Goal: Task Accomplishment & Management: Manage account settings

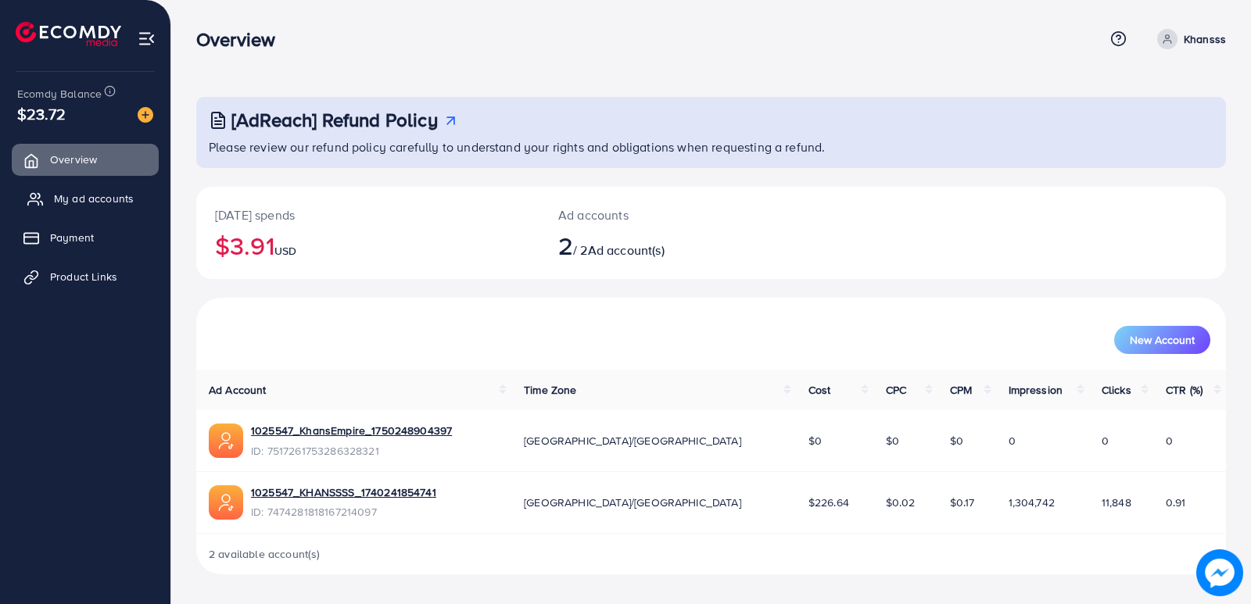
click at [103, 194] on span "My ad accounts" at bounding box center [94, 199] width 80 height 16
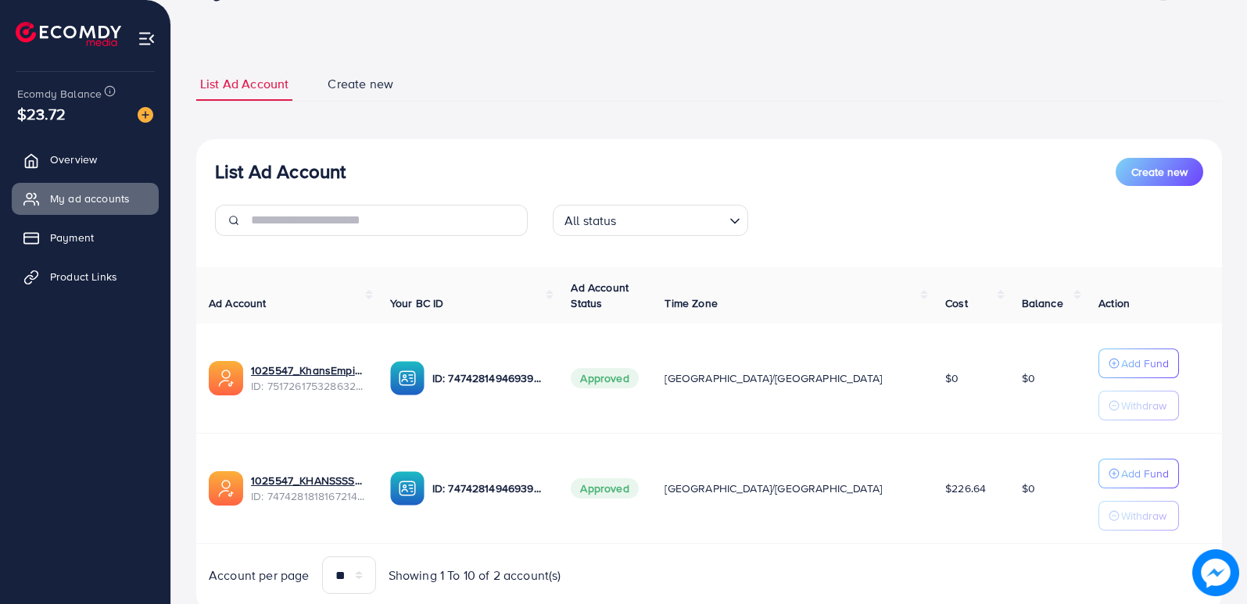
scroll to position [101, 0]
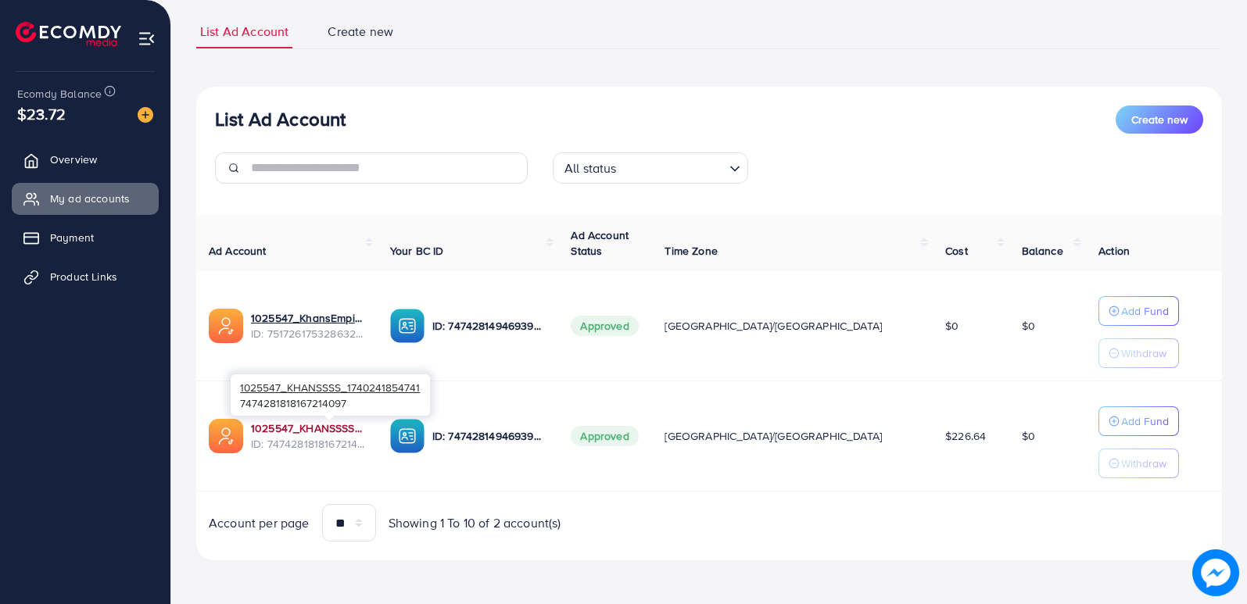
click at [328, 428] on link "1025547_KHANSSSS_1740241854741" at bounding box center [308, 429] width 114 height 16
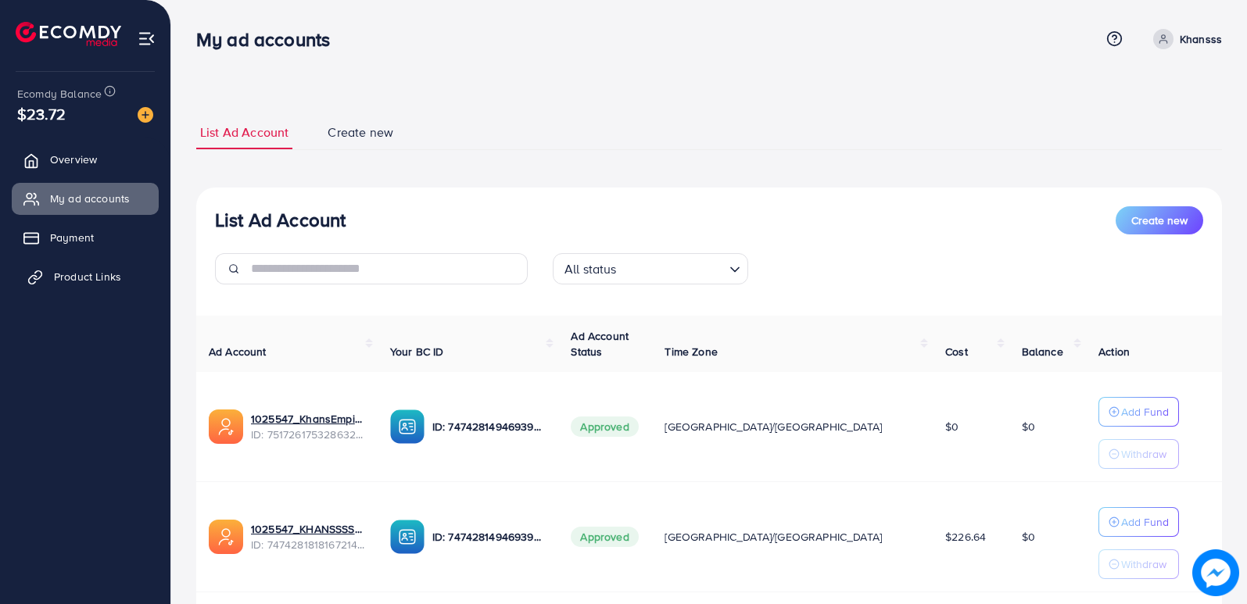
click at [102, 273] on span "Product Links" at bounding box center [87, 277] width 67 height 16
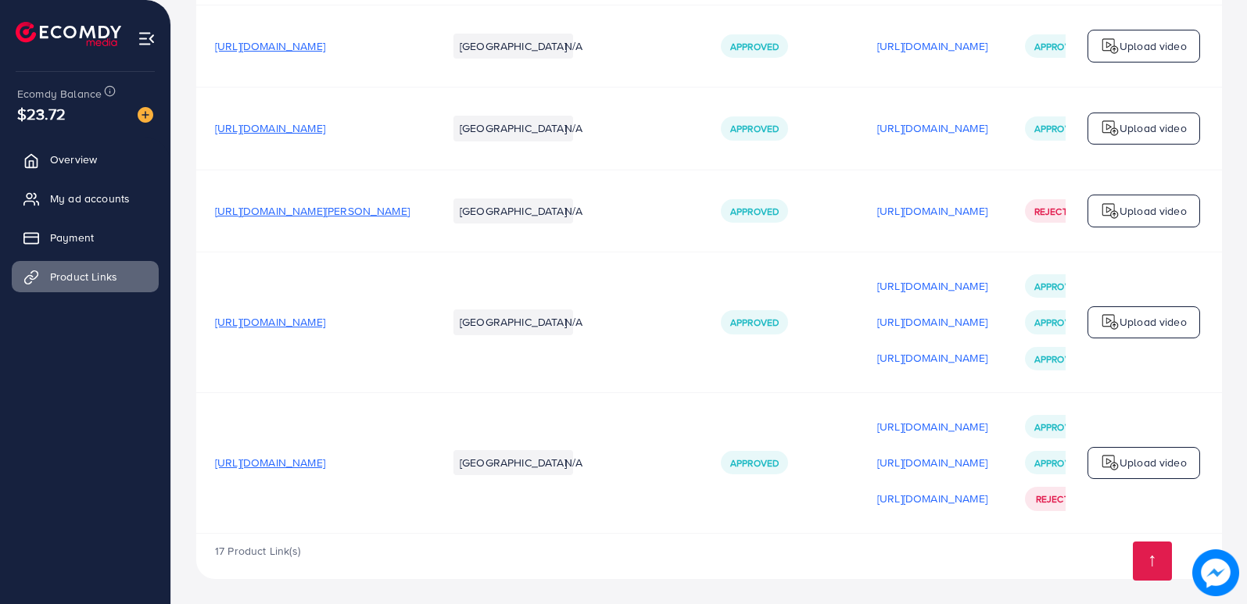
scroll to position [1810, 0]
drag, startPoint x: 207, startPoint y: 457, endPoint x: 494, endPoint y: 462, distance: 286.9
click at [494, 462] on tr "https://trustcollections.store/products/m-premium-wallet-men-s-high-quality Pak…" at bounding box center [757, 462] width 1123 height 141
copy span "[URL][DOMAIN_NAME]"
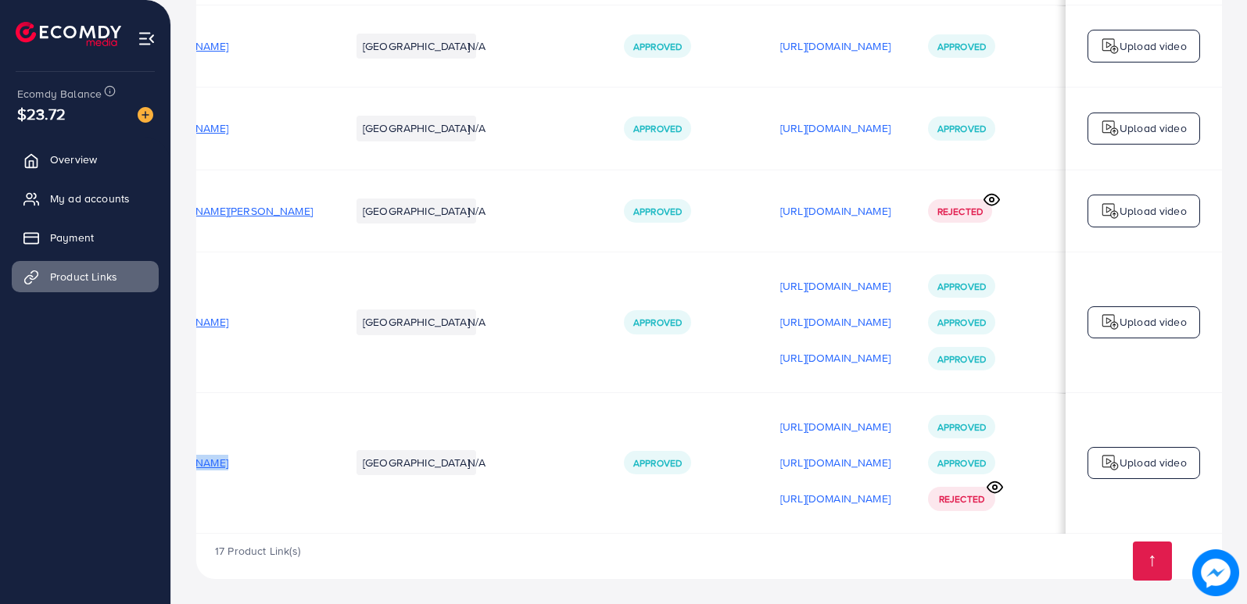
scroll to position [0, 213]
click at [780, 456] on p "[URL][DOMAIN_NAME]" at bounding box center [835, 462] width 110 height 19
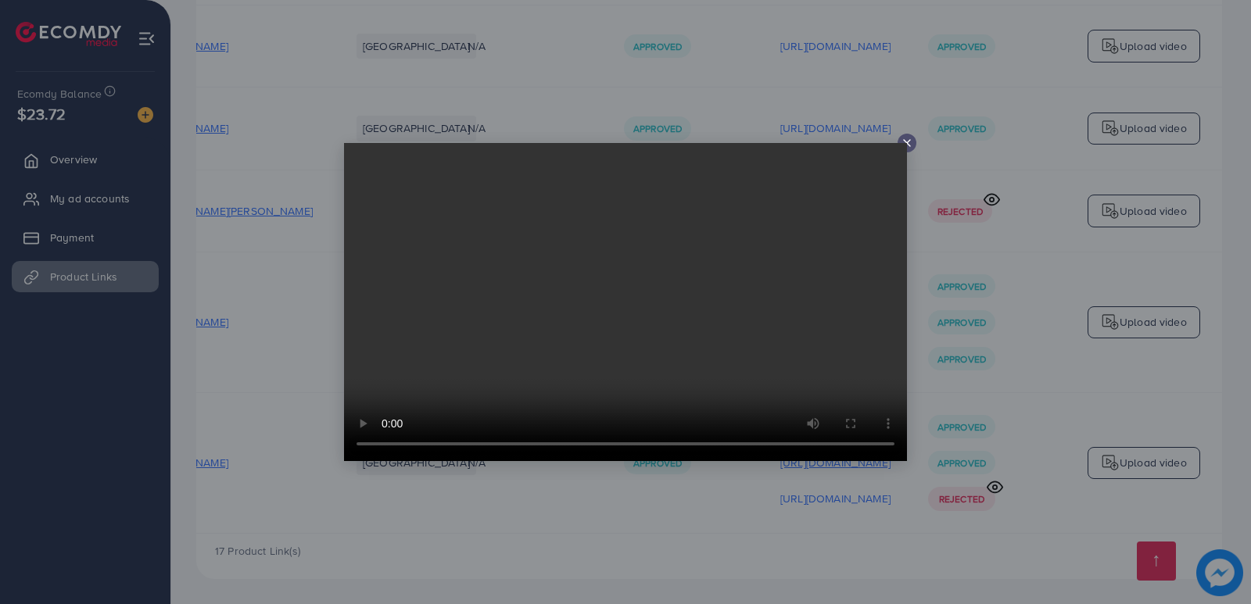
click at [749, 456] on div at bounding box center [625, 302] width 1251 height 604
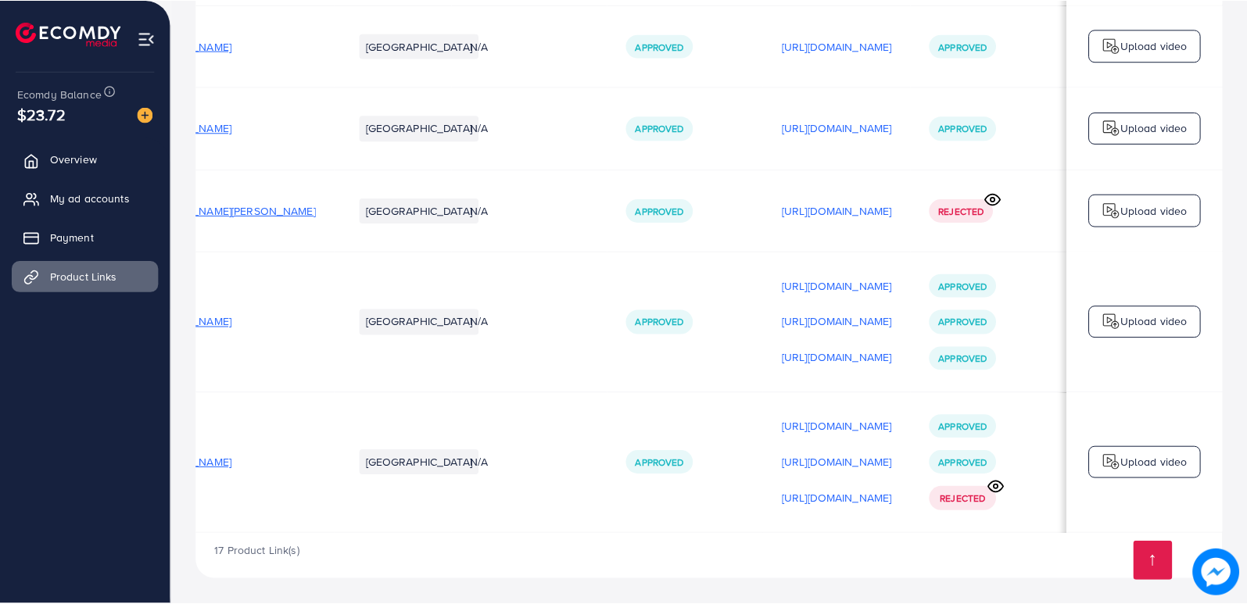
scroll to position [0, 209]
click at [797, 457] on p "[URL][DOMAIN_NAME]" at bounding box center [835, 462] width 110 height 19
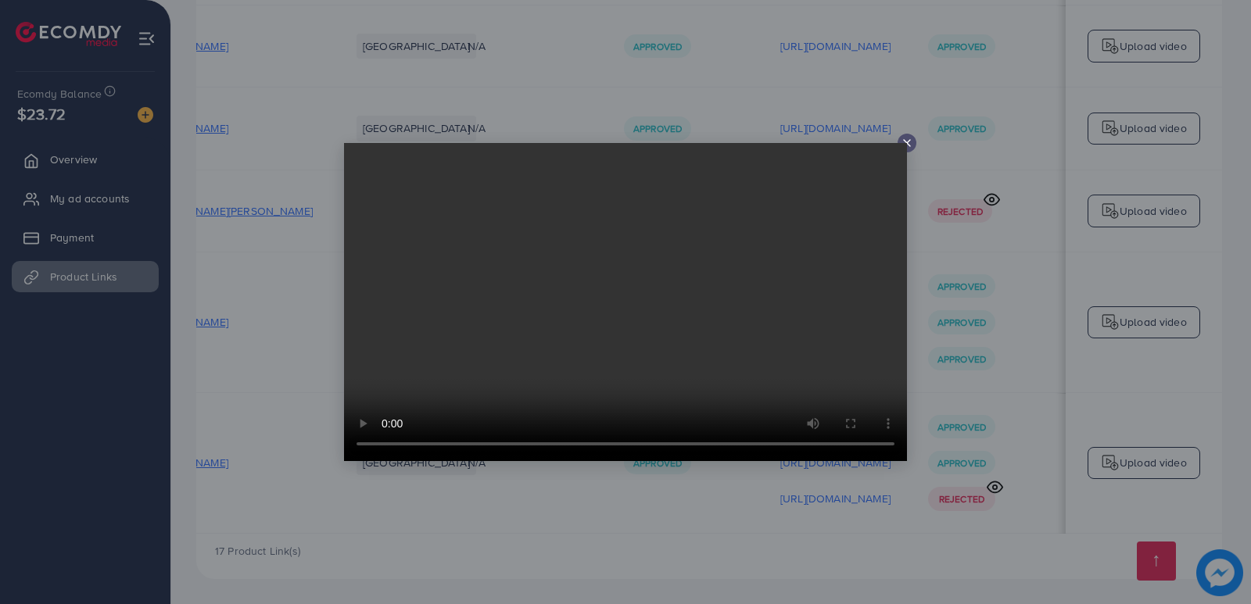
click at [905, 137] on icon at bounding box center [907, 143] width 13 height 13
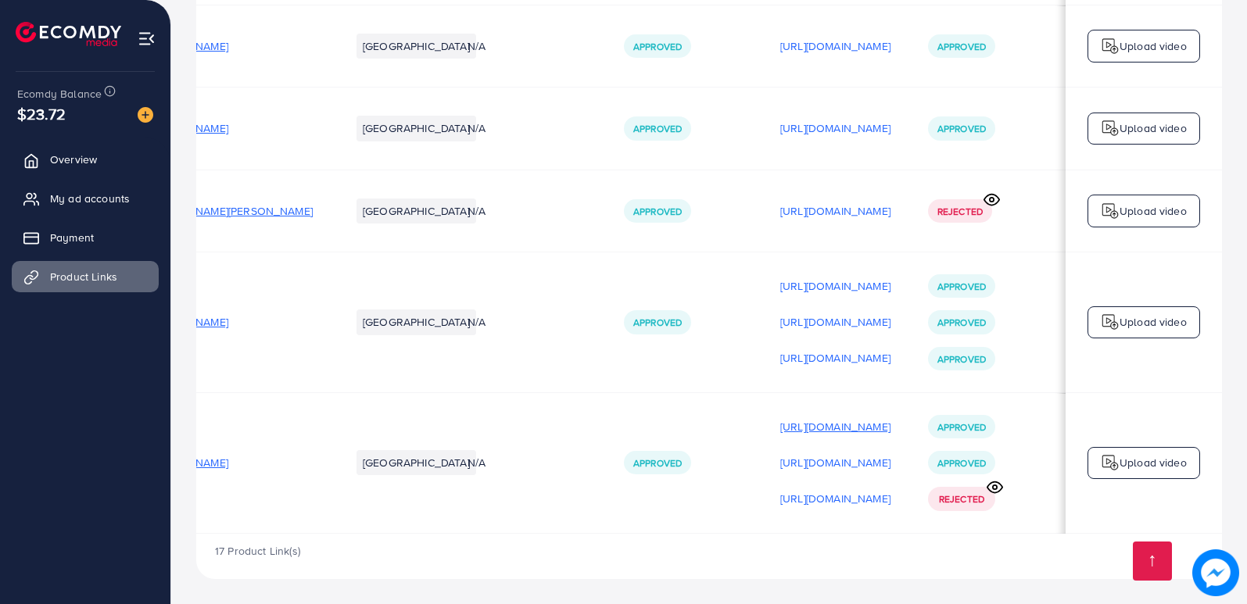
click at [807, 423] on p "[URL][DOMAIN_NAME]" at bounding box center [835, 426] width 110 height 19
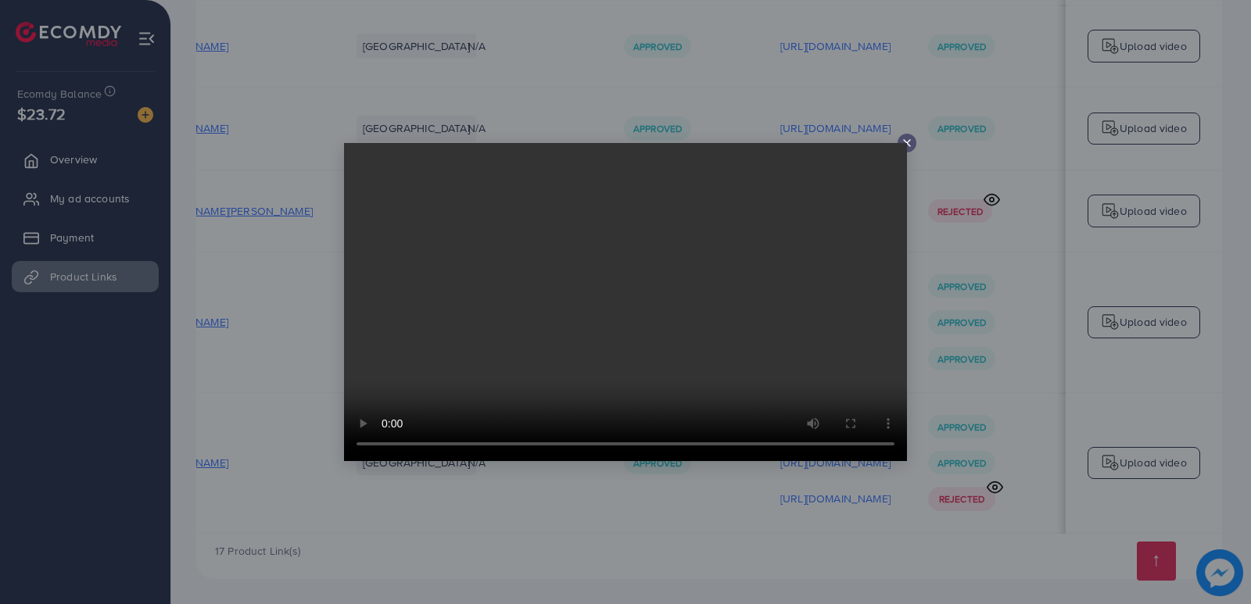
click at [902, 141] on icon at bounding box center [907, 143] width 13 height 13
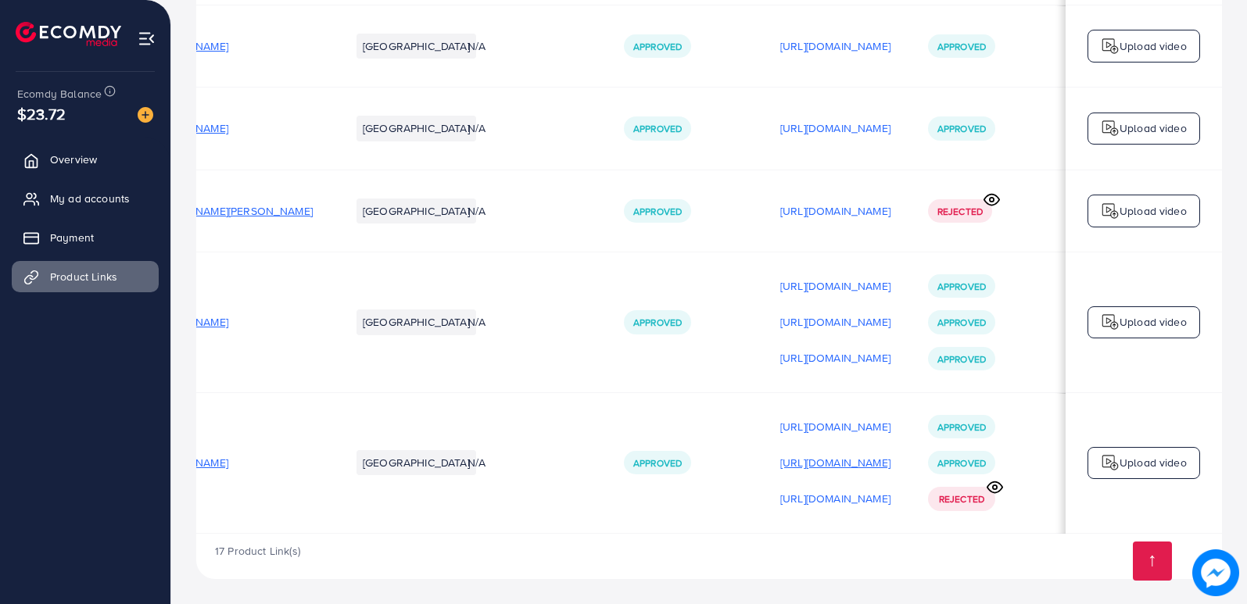
click at [830, 464] on p "[URL][DOMAIN_NAME]" at bounding box center [835, 462] width 110 height 19
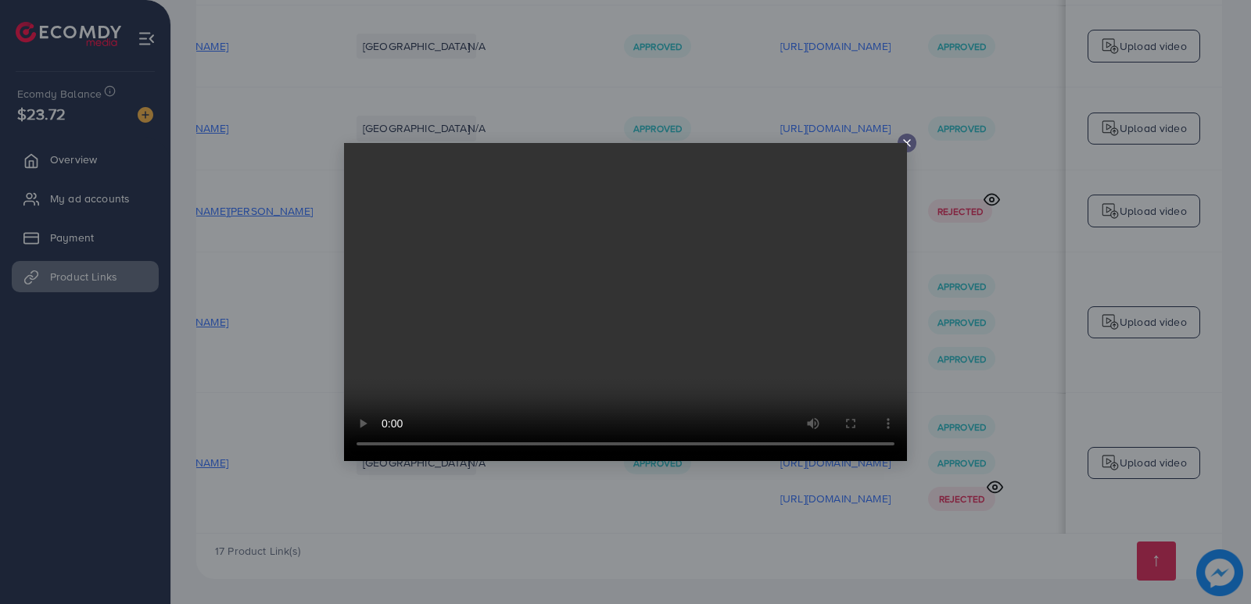
click at [906, 139] on icon at bounding box center [907, 143] width 13 height 13
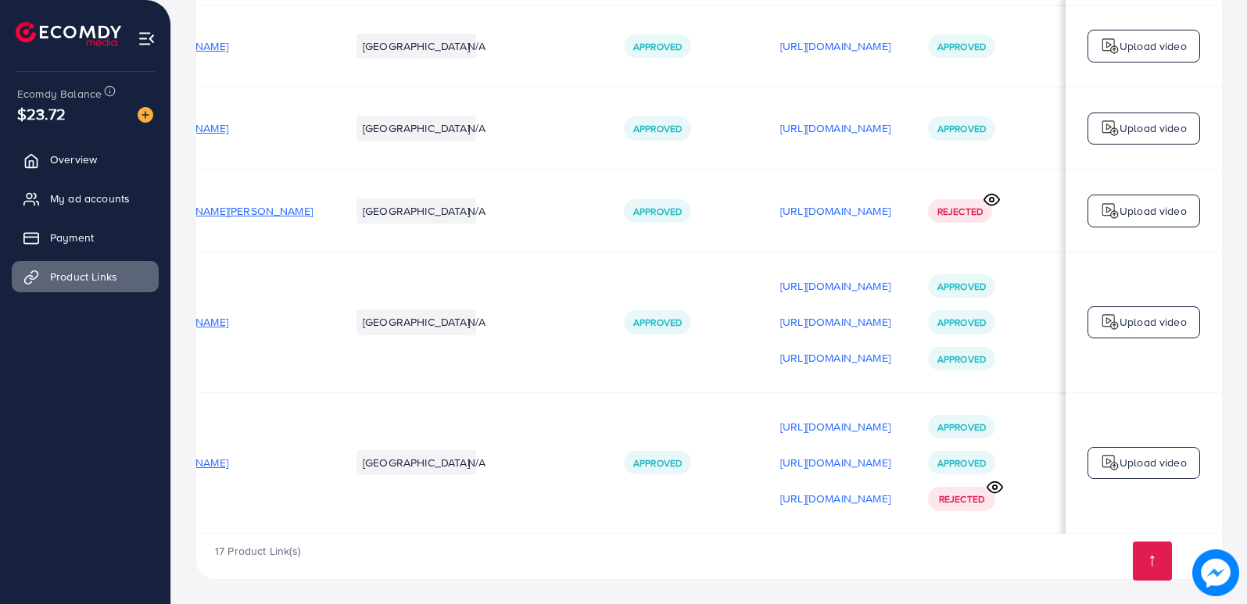
scroll to position [0, 213]
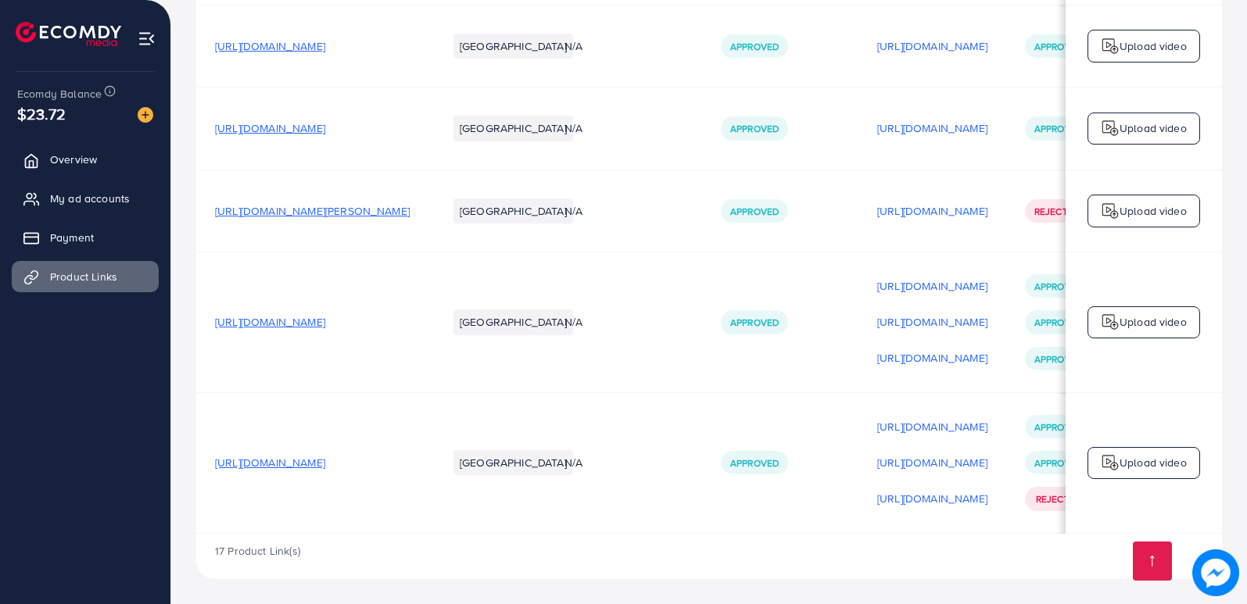
scroll to position [0, 213]
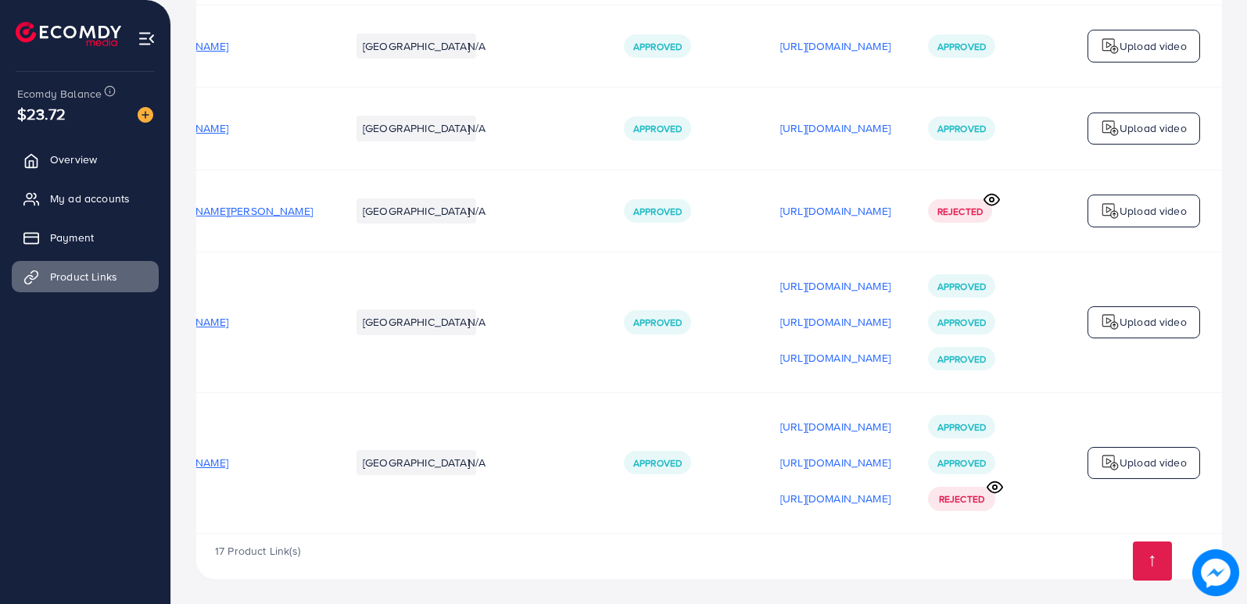
click at [1133, 457] on p "Upload video" at bounding box center [1152, 462] width 67 height 19
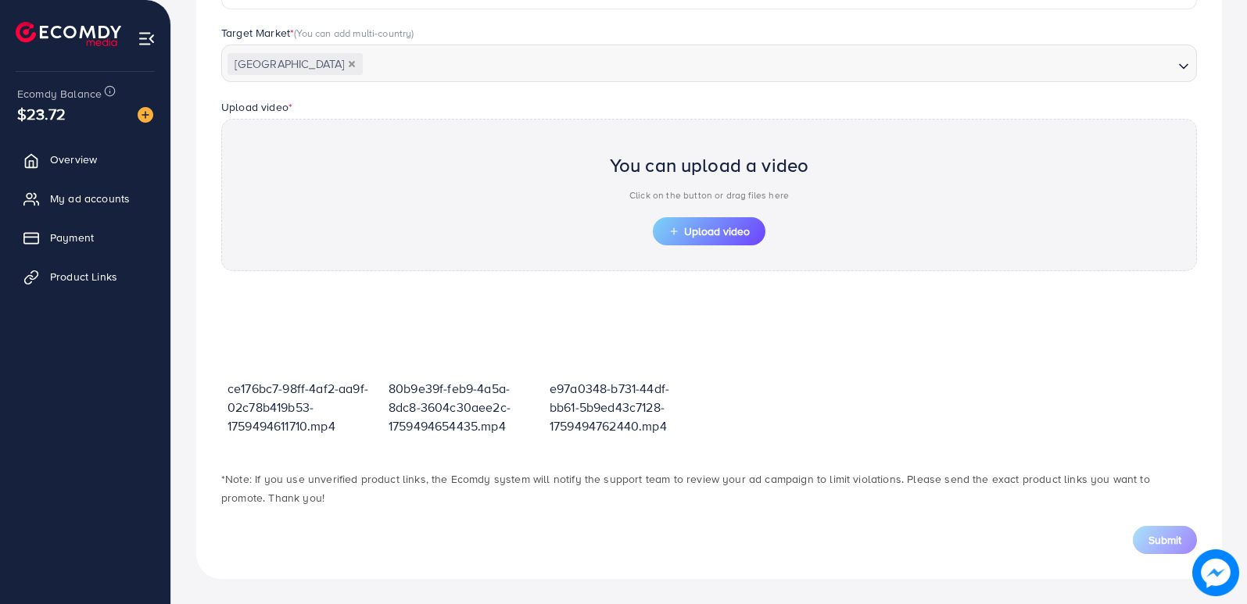
scroll to position [424, 0]
click at [1037, 372] on div "ce176bc7-98ff-4af2-aa9f-02c78b419b53-1759494611710.mp4 80b9e39f-feb9-4a5a-8dc8-…" at bounding box center [709, 370] width 976 height 167
click at [714, 227] on span "Upload video" at bounding box center [708, 231] width 81 height 11
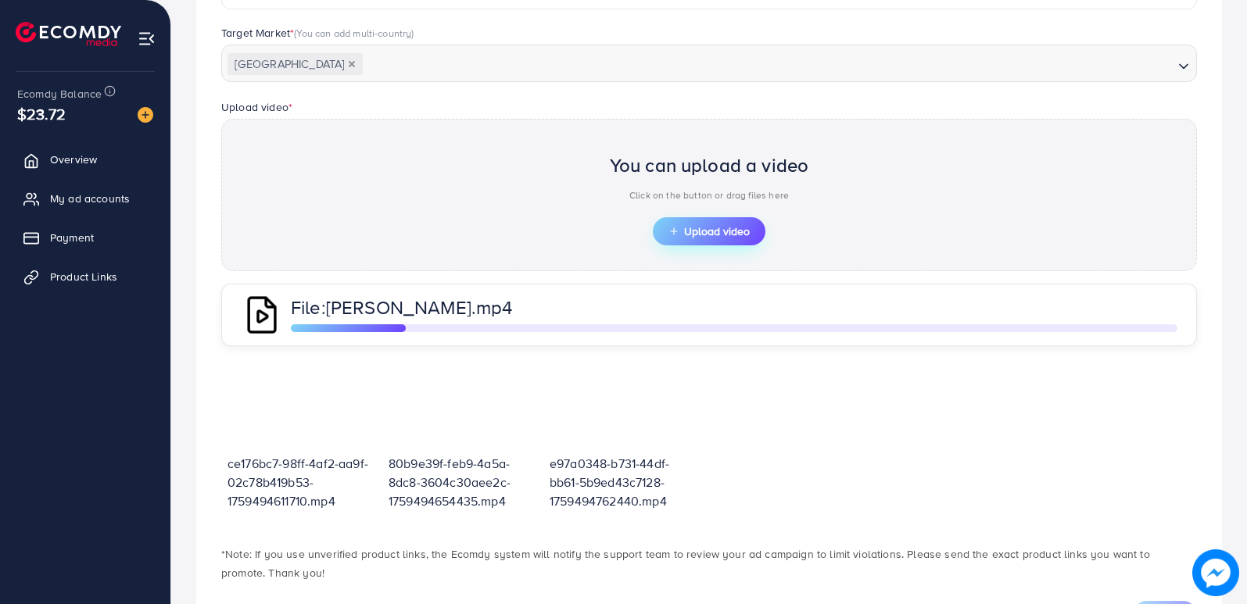
click at [739, 230] on span "Upload video" at bounding box center [708, 231] width 81 height 11
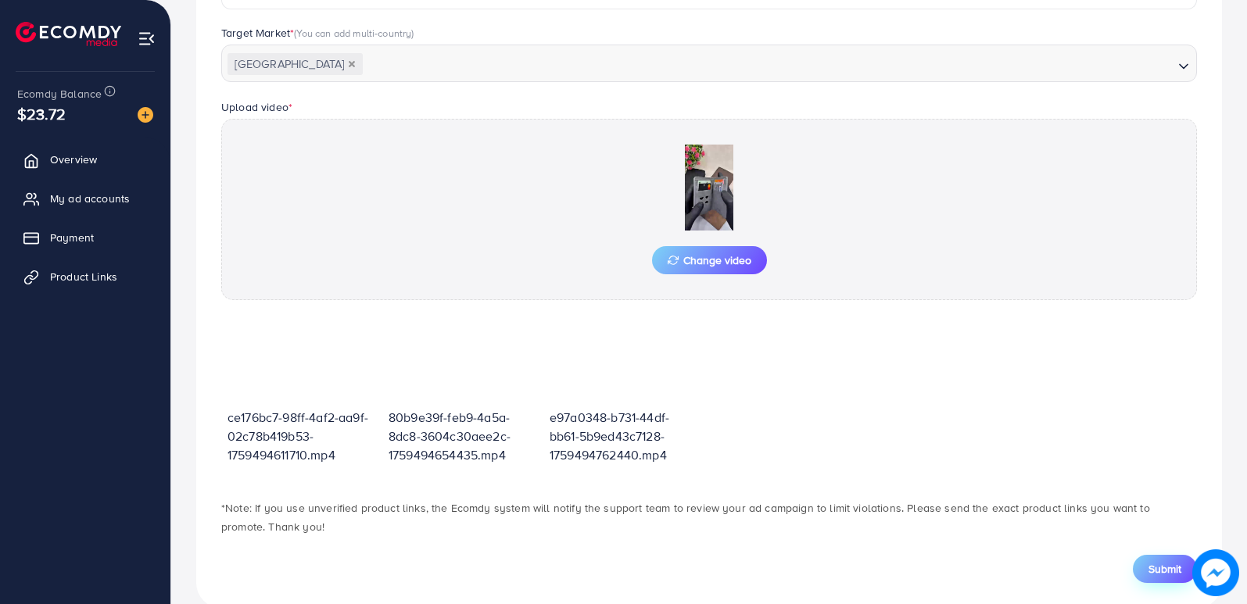
click at [1171, 561] on span "Submit" at bounding box center [1164, 569] width 33 height 16
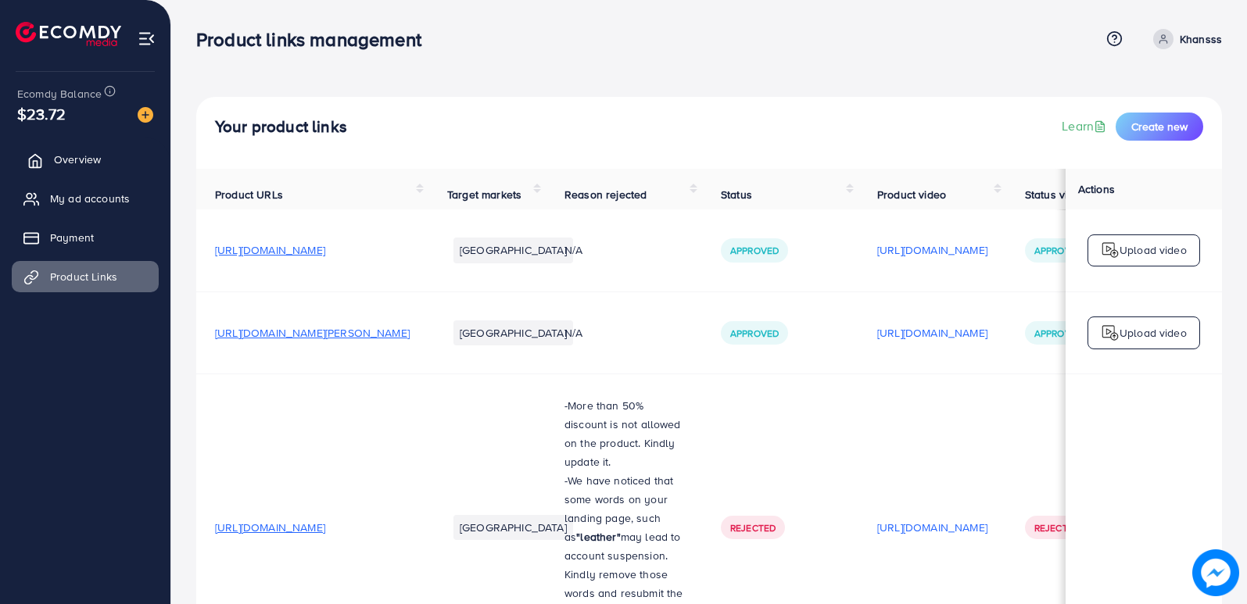
click at [70, 172] on link "Overview" at bounding box center [85, 159] width 147 height 31
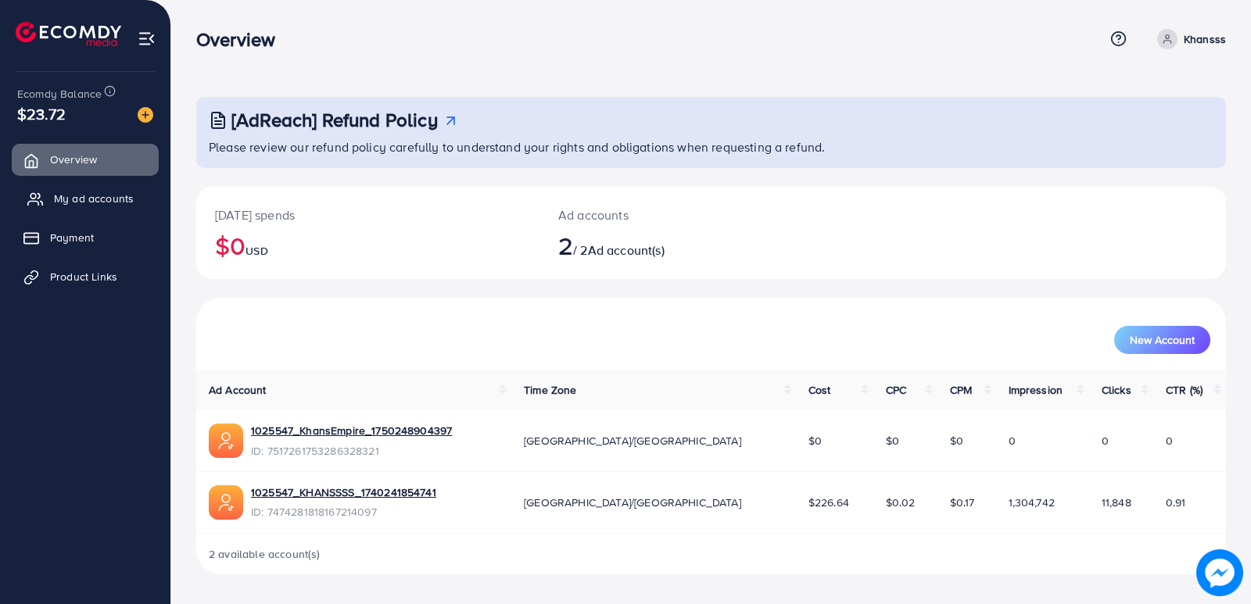
click at [72, 194] on span "My ad accounts" at bounding box center [94, 199] width 80 height 16
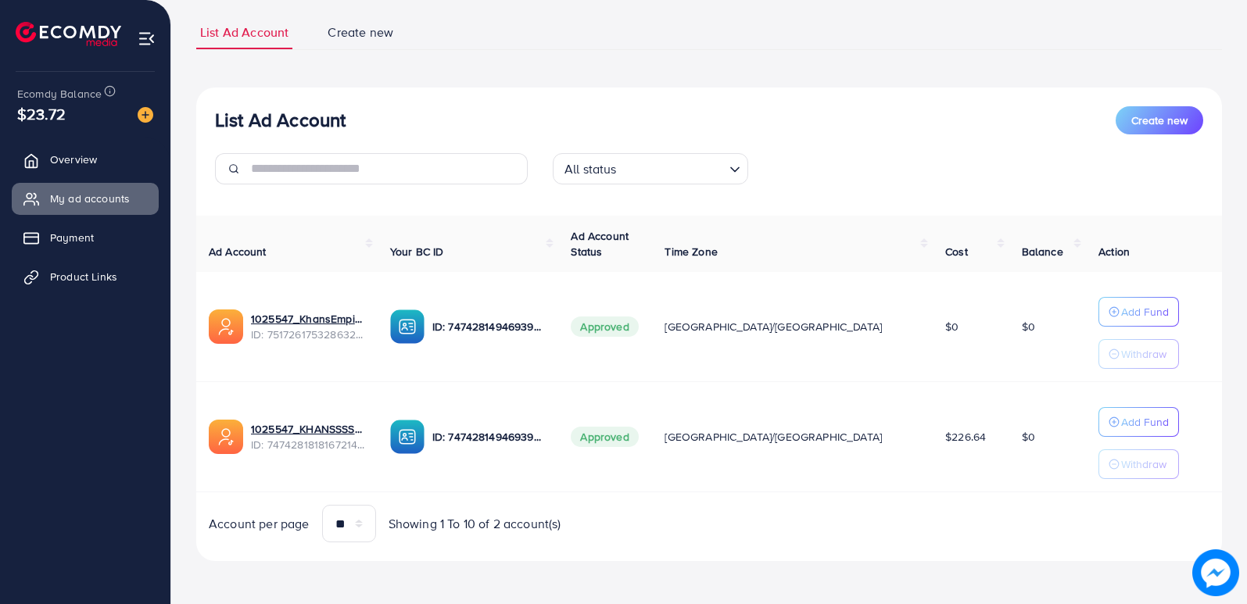
scroll to position [101, 0]
click at [85, 274] on span "Product Links" at bounding box center [87, 277] width 67 height 16
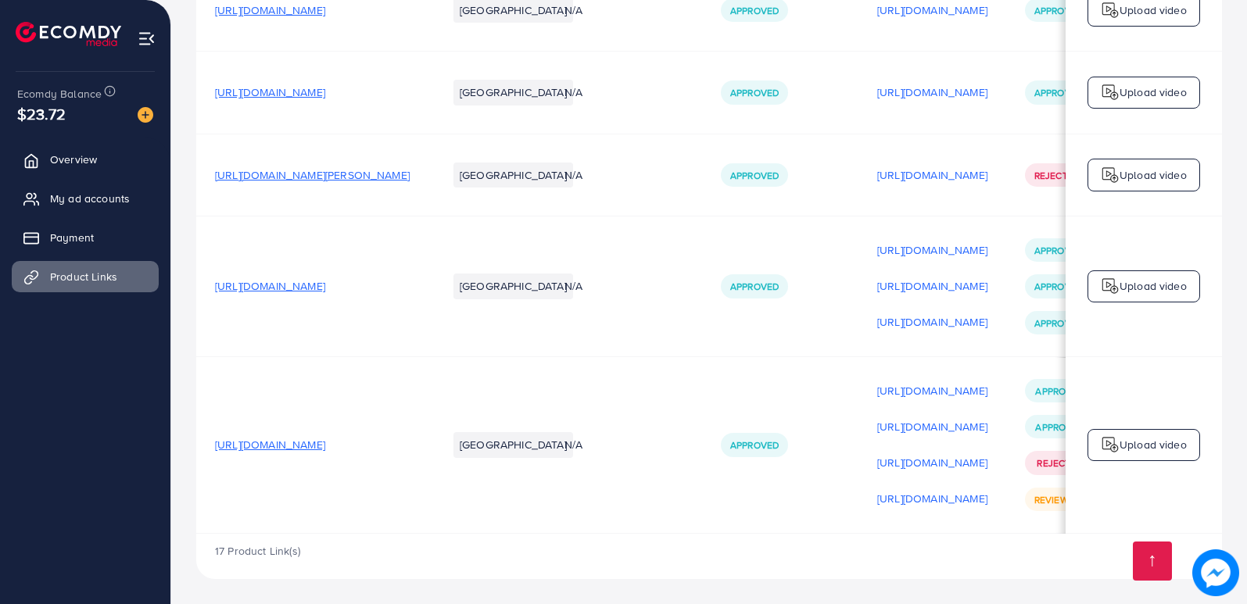
scroll to position [0, 213]
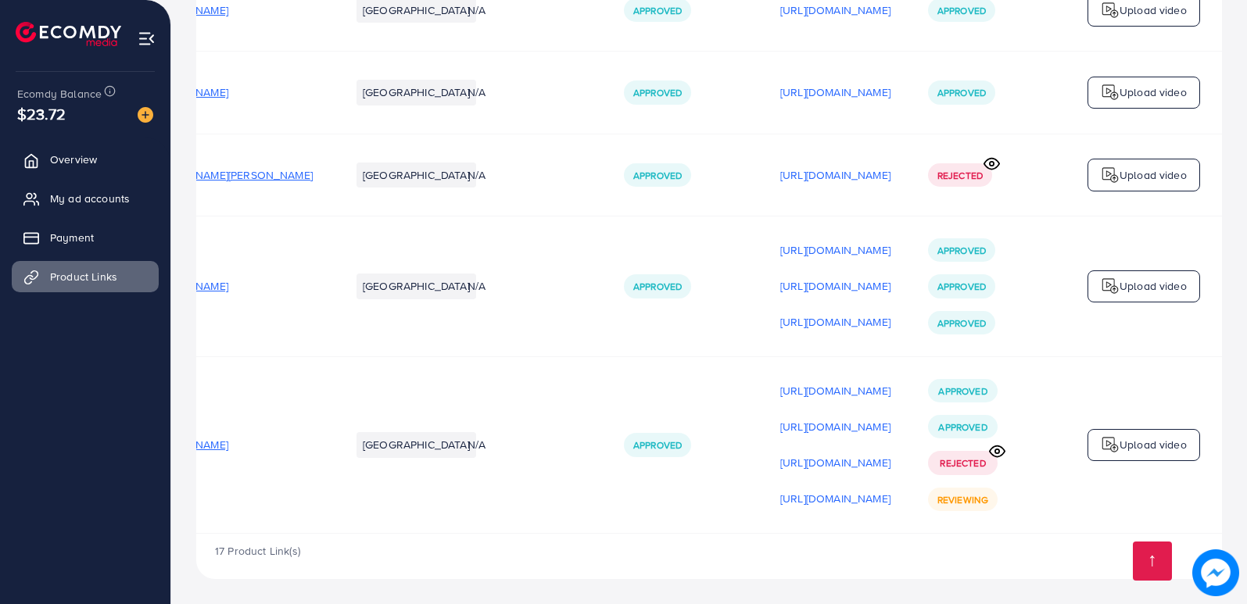
scroll to position [0, 213]
click at [780, 501] on p "[URL][DOMAIN_NAME]" at bounding box center [835, 498] width 110 height 19
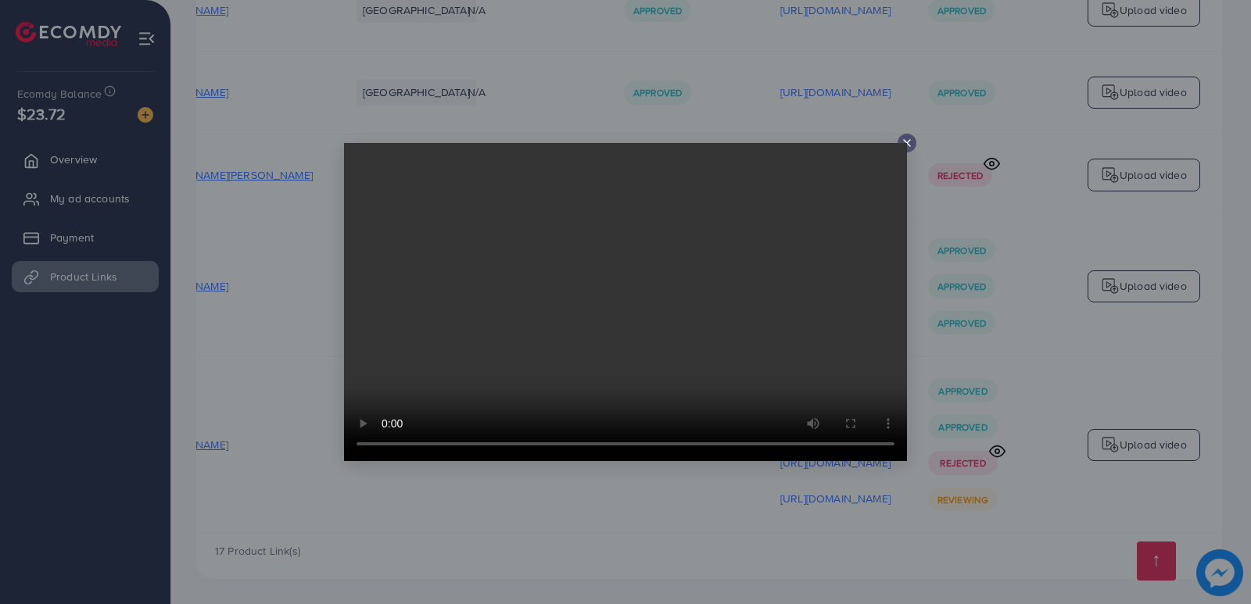
click at [910, 145] on icon at bounding box center [907, 143] width 13 height 13
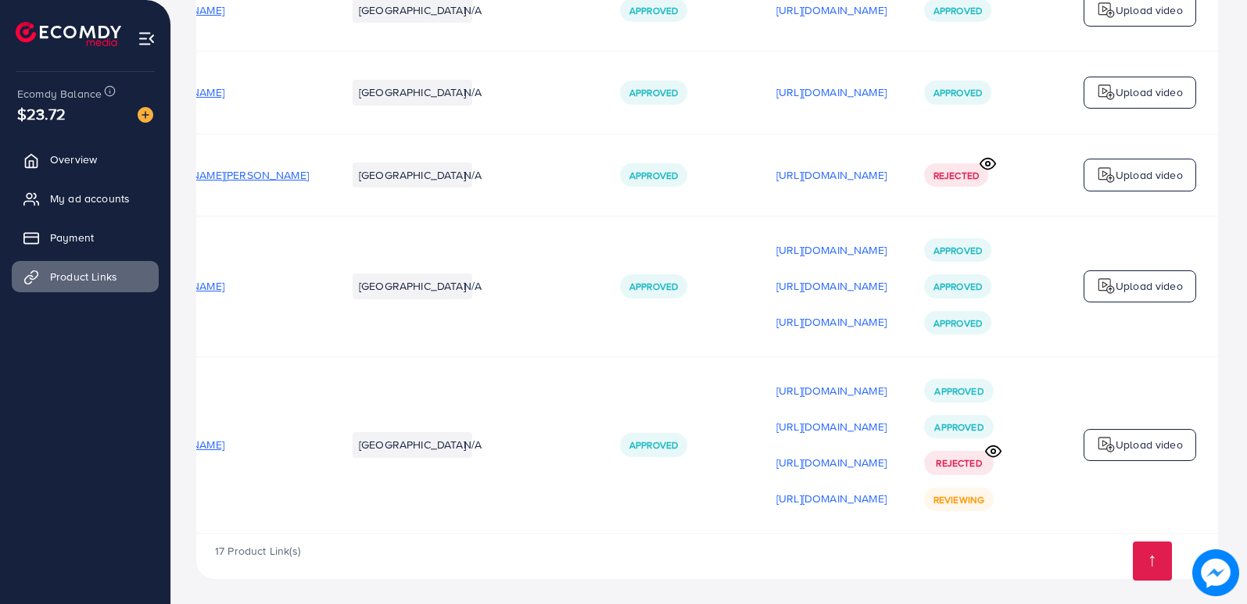
scroll to position [0, 209]
click at [796, 491] on p "https://files.ecomdy.com/videos/185b3c81-0268-4823-a19e-f6d54ff065ec-1759763077…" at bounding box center [835, 498] width 110 height 19
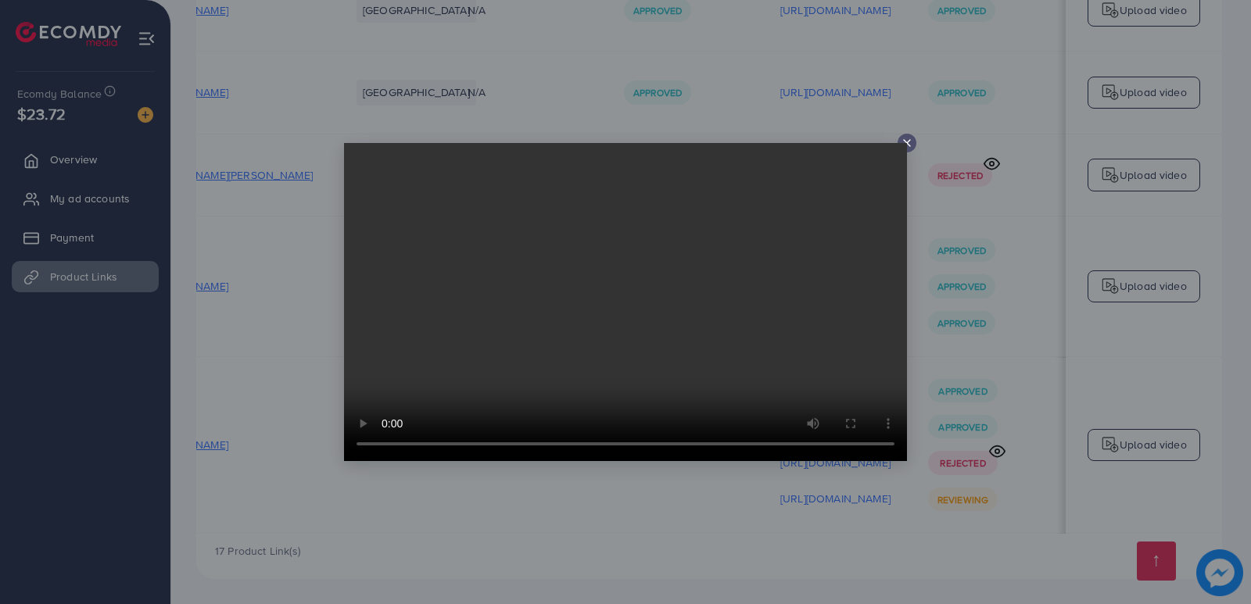
click at [906, 148] on video at bounding box center [625, 302] width 563 height 318
click at [904, 139] on div at bounding box center [906, 143] width 19 height 19
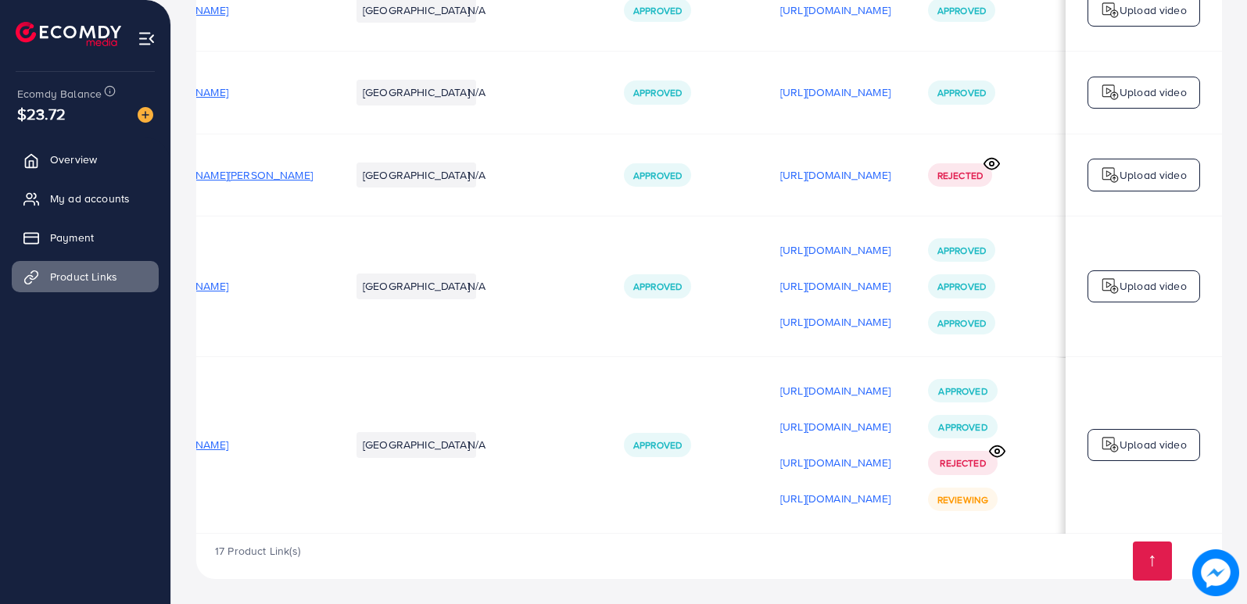
scroll to position [0, 213]
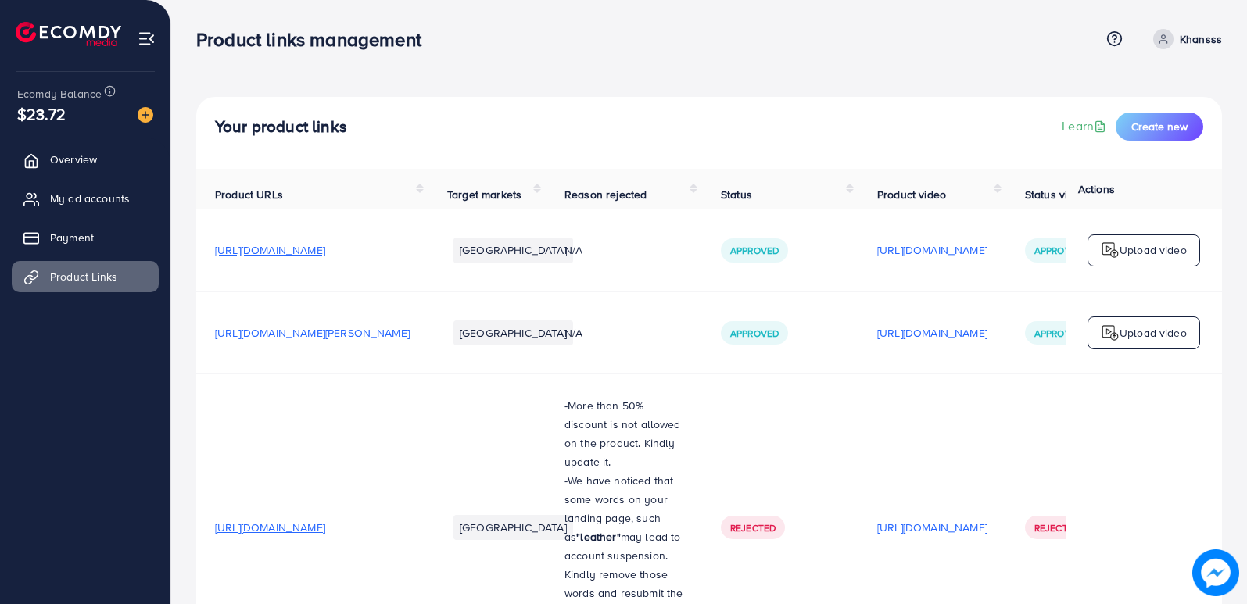
click at [492, 99] on div "Your product links Learn Create new" at bounding box center [709, 133] width 1026 height 72
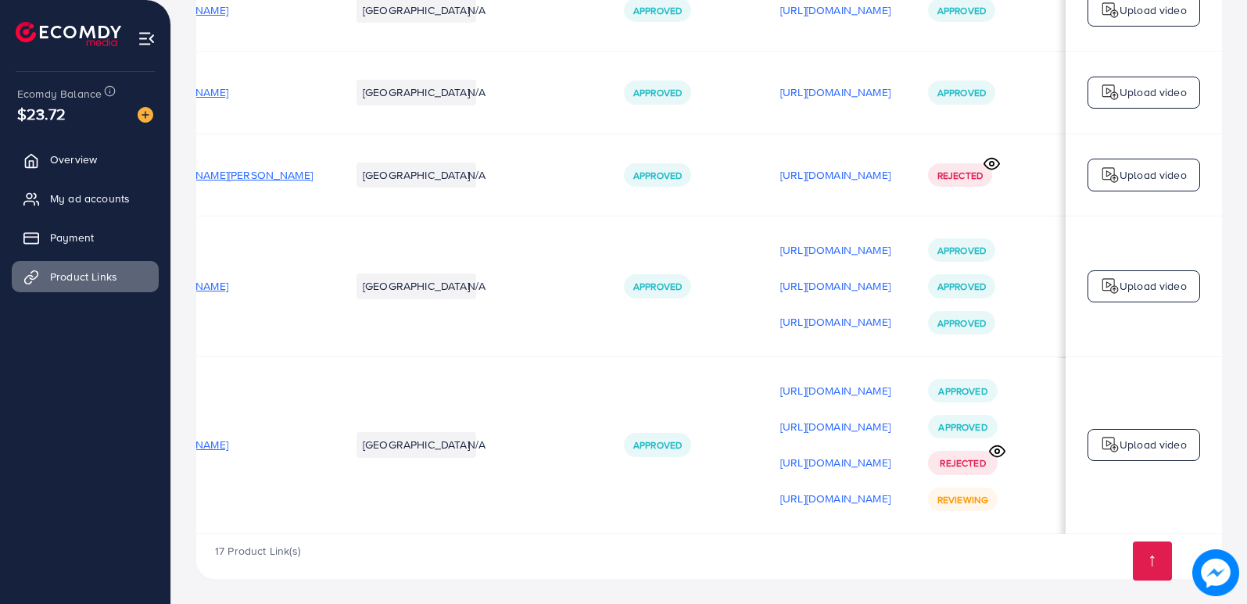
scroll to position [0, 213]
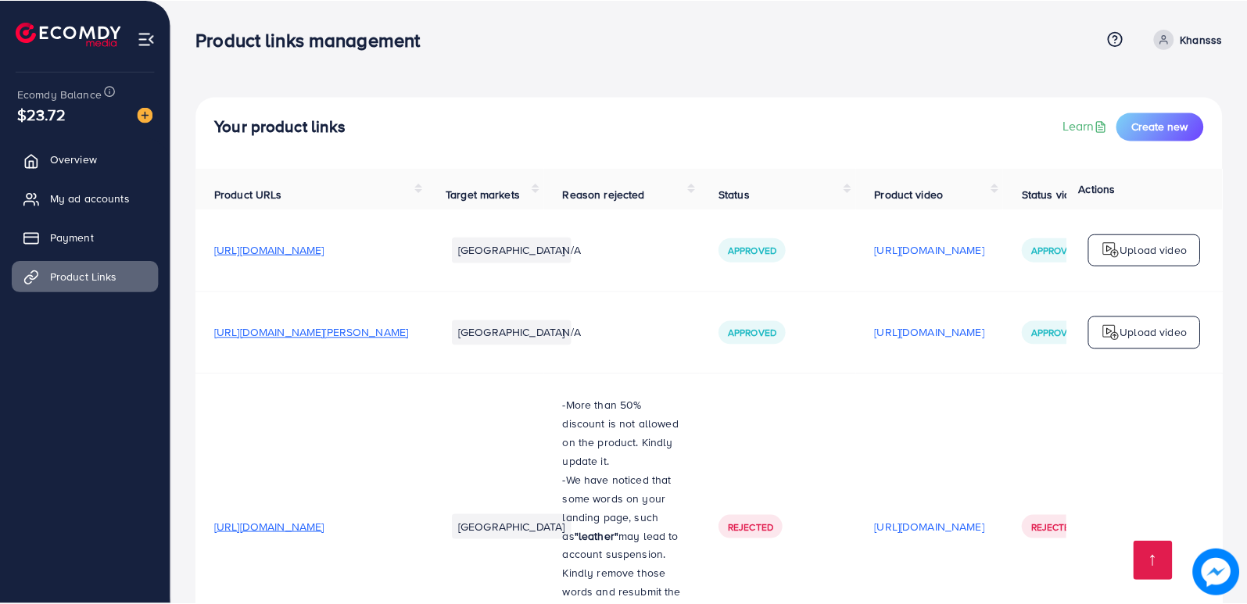
scroll to position [1846, 0]
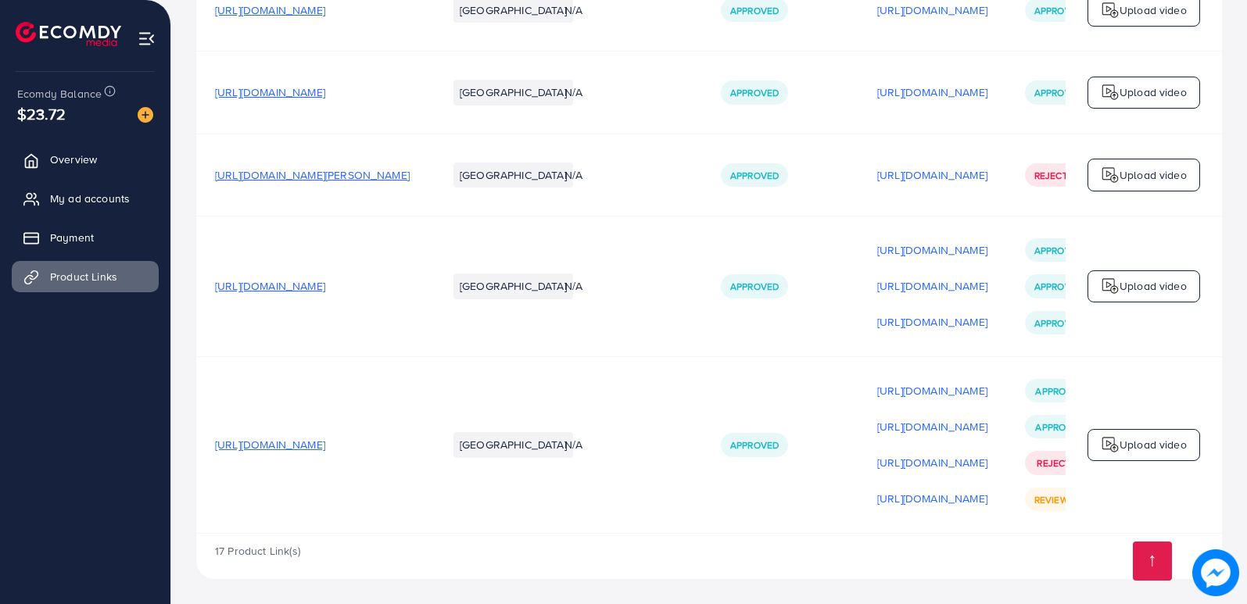
click at [580, 388] on td "N/A" at bounding box center [624, 444] width 156 height 177
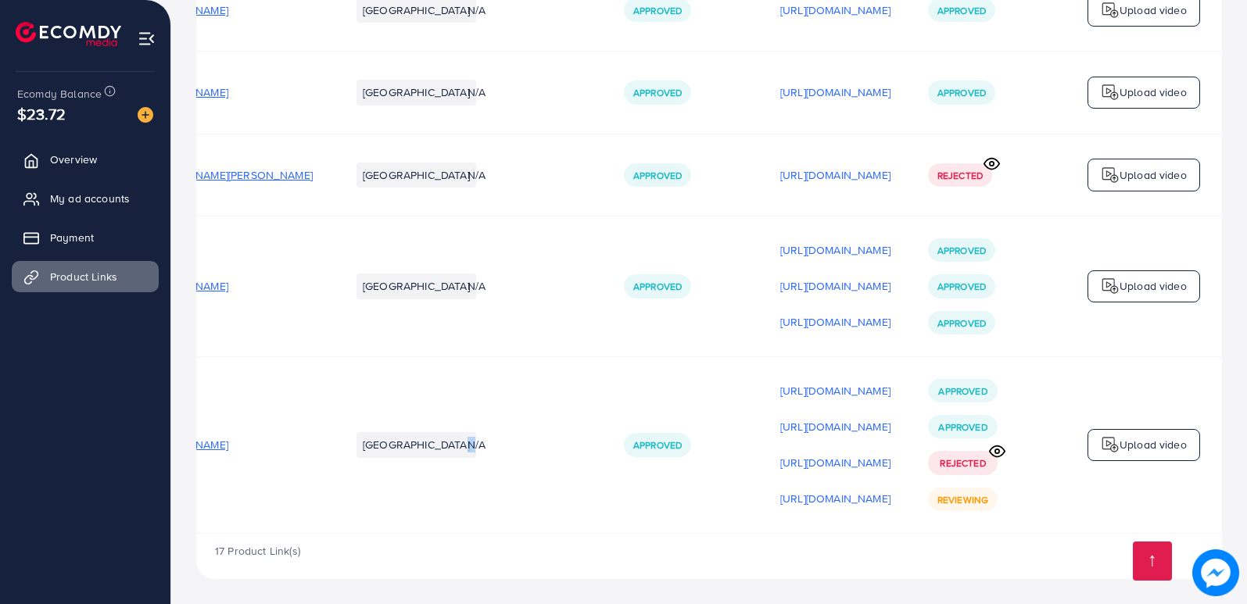
scroll to position [0, 213]
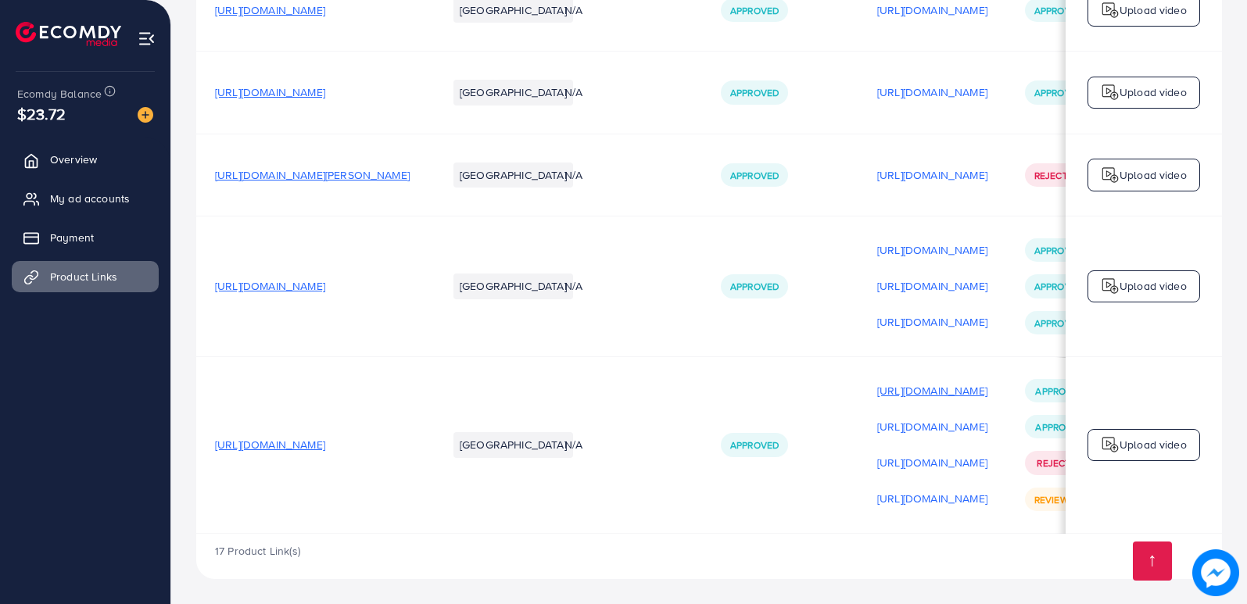
scroll to position [0, 213]
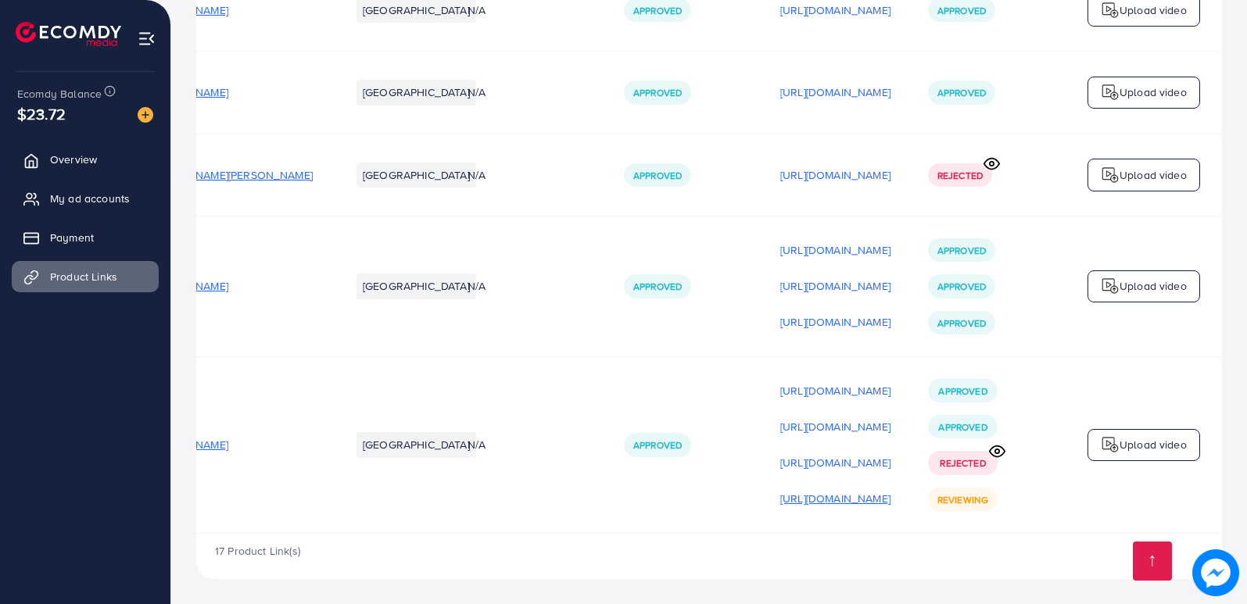
click at [793, 494] on p "[URL][DOMAIN_NAME]" at bounding box center [835, 498] width 110 height 19
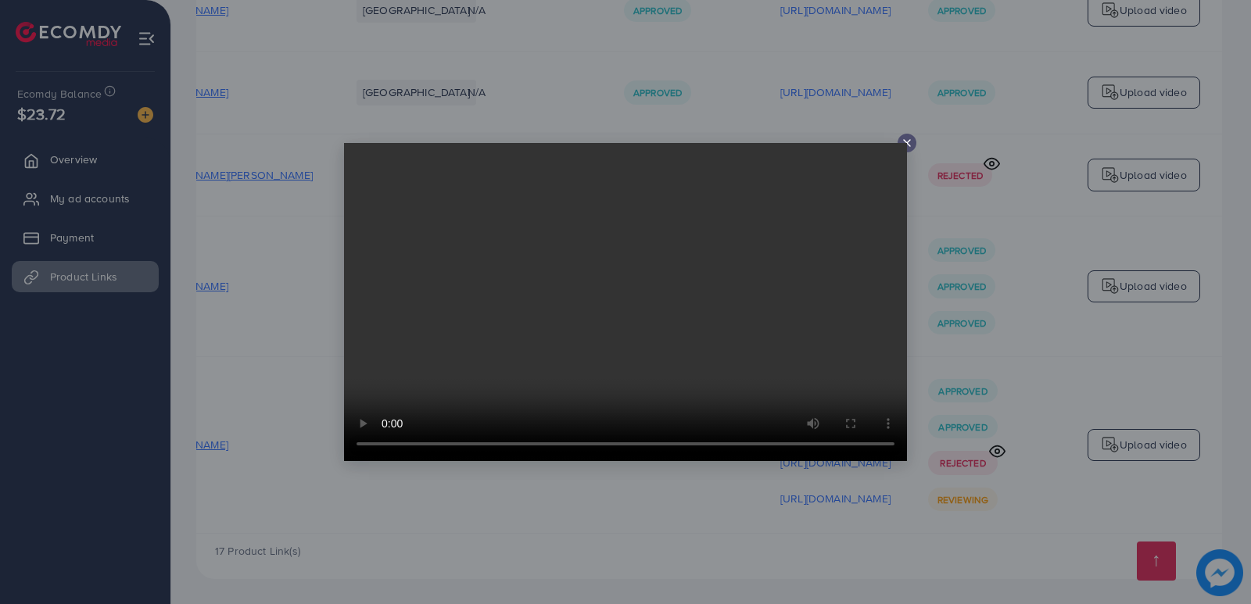
click at [904, 145] on video at bounding box center [625, 302] width 563 height 318
click at [908, 131] on div at bounding box center [625, 302] width 1251 height 604
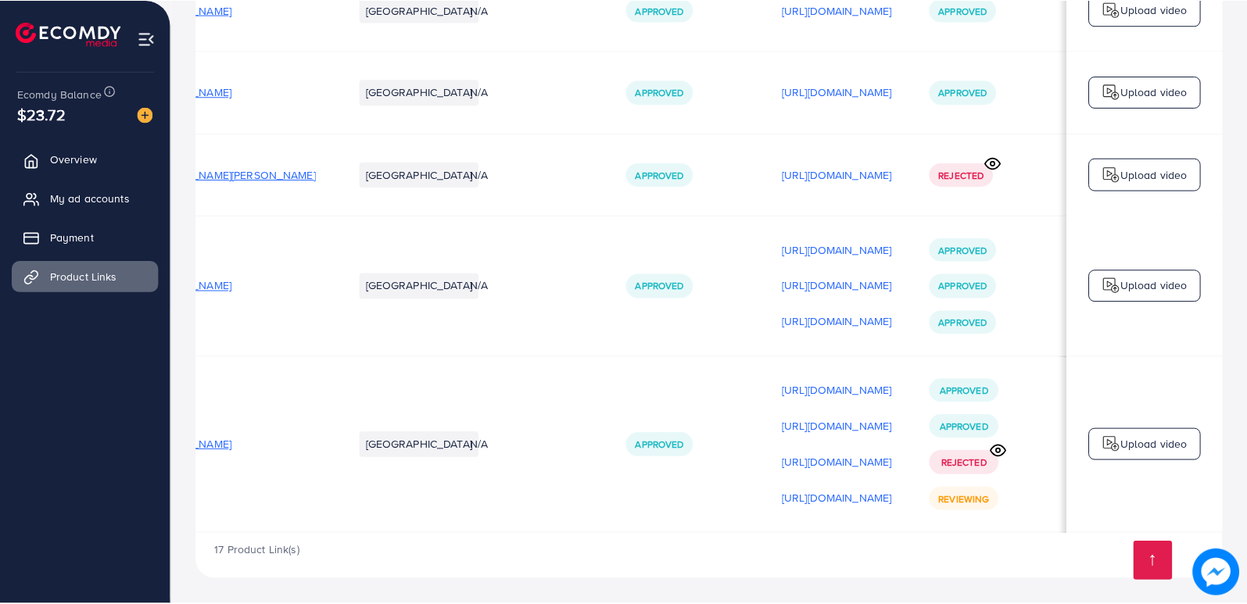
scroll to position [0, 209]
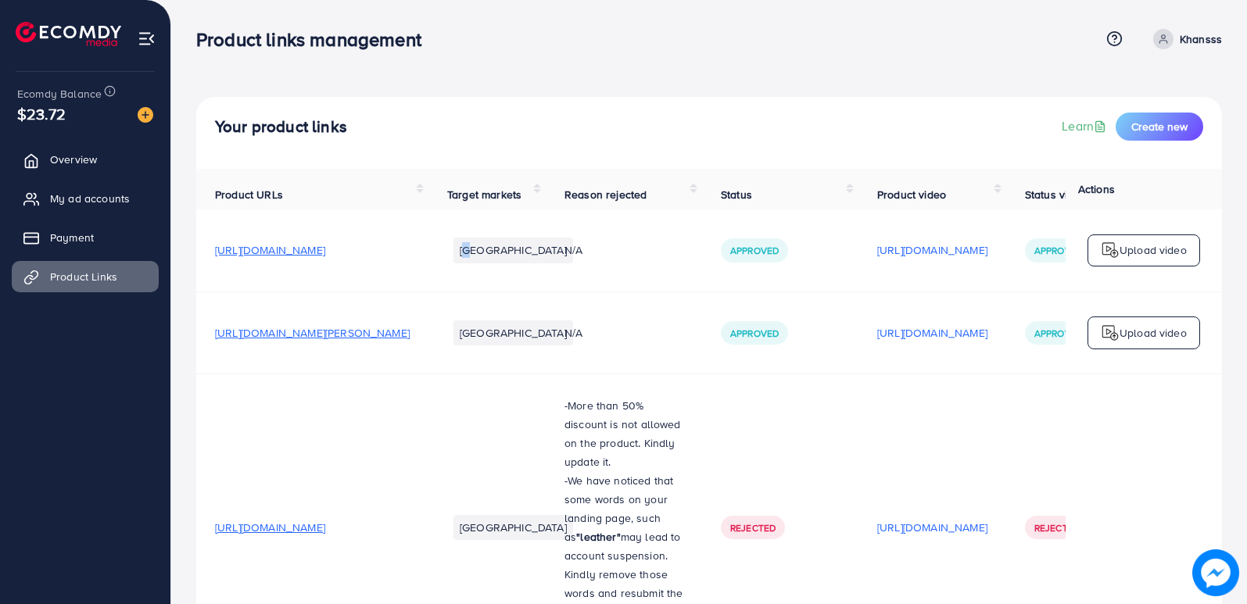
drag, startPoint x: 0, startPoint y: 0, endPoint x: 364, endPoint y: 494, distance: 613.8
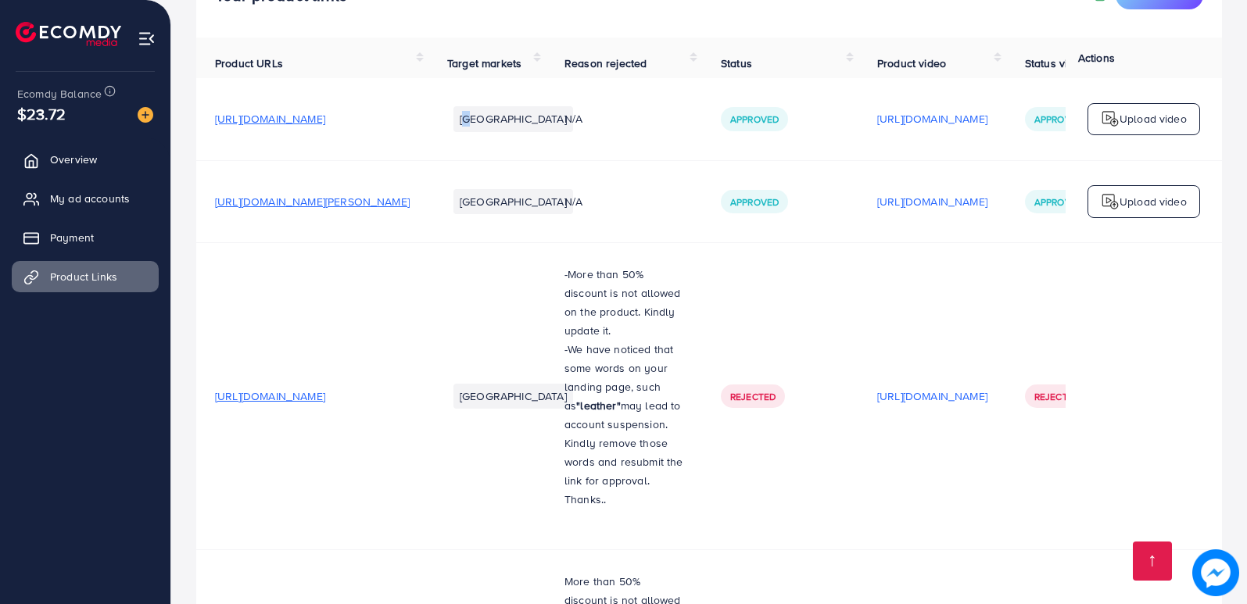
scroll to position [279, 0]
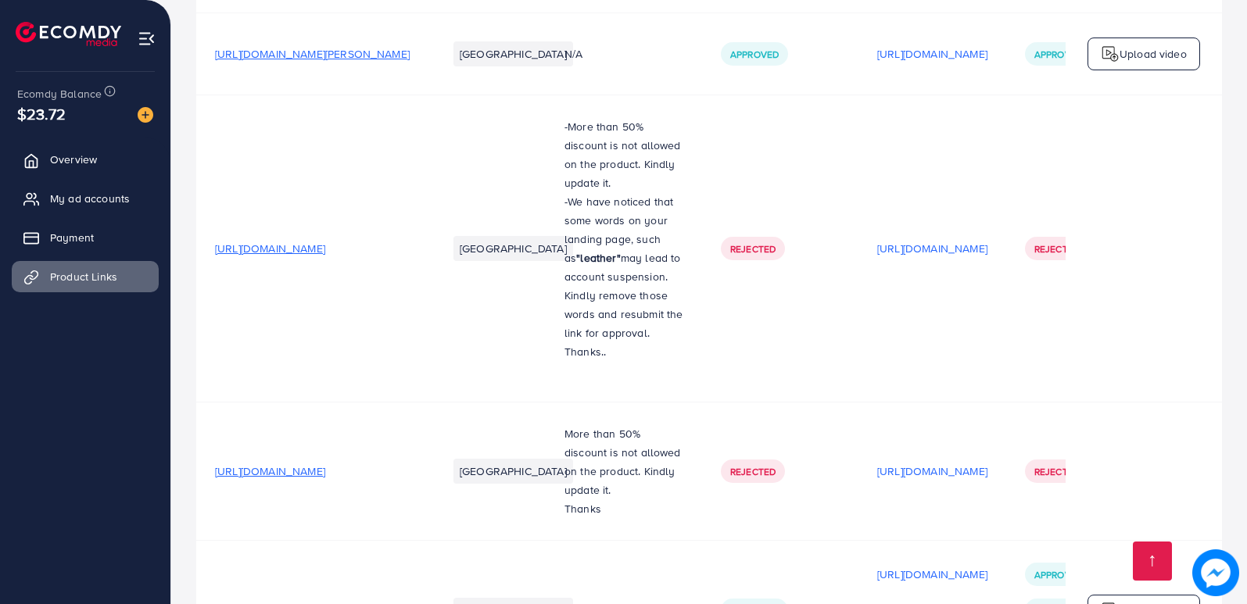
click at [325, 476] on span "[URL][DOMAIN_NAME]" at bounding box center [270, 472] width 110 height 16
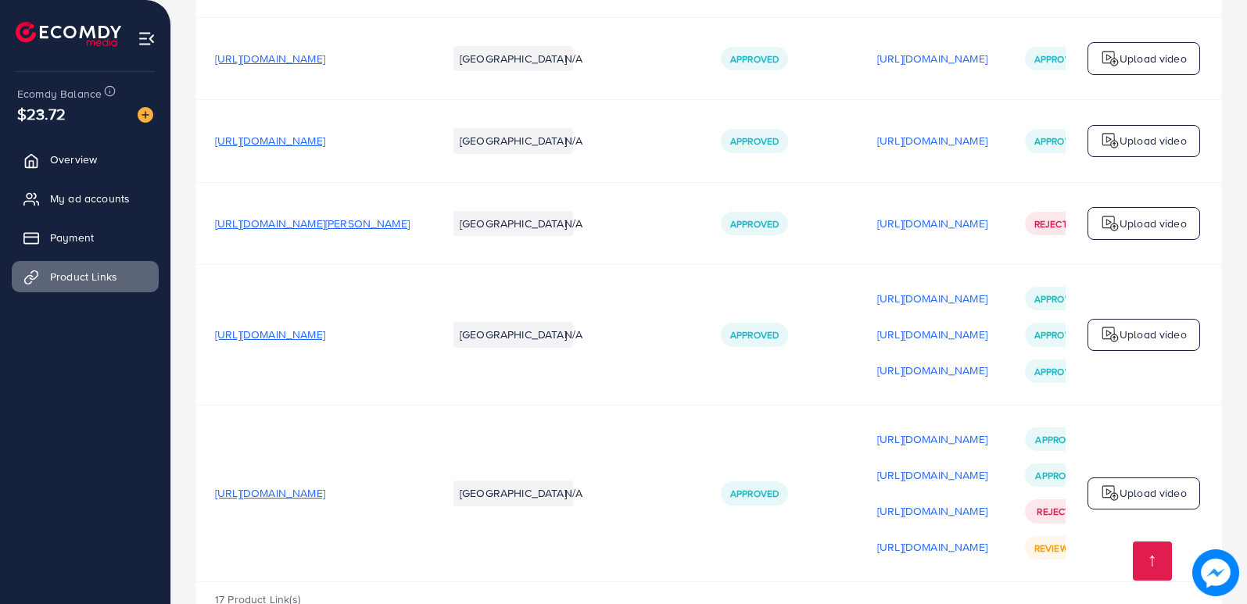
scroll to position [1846, 0]
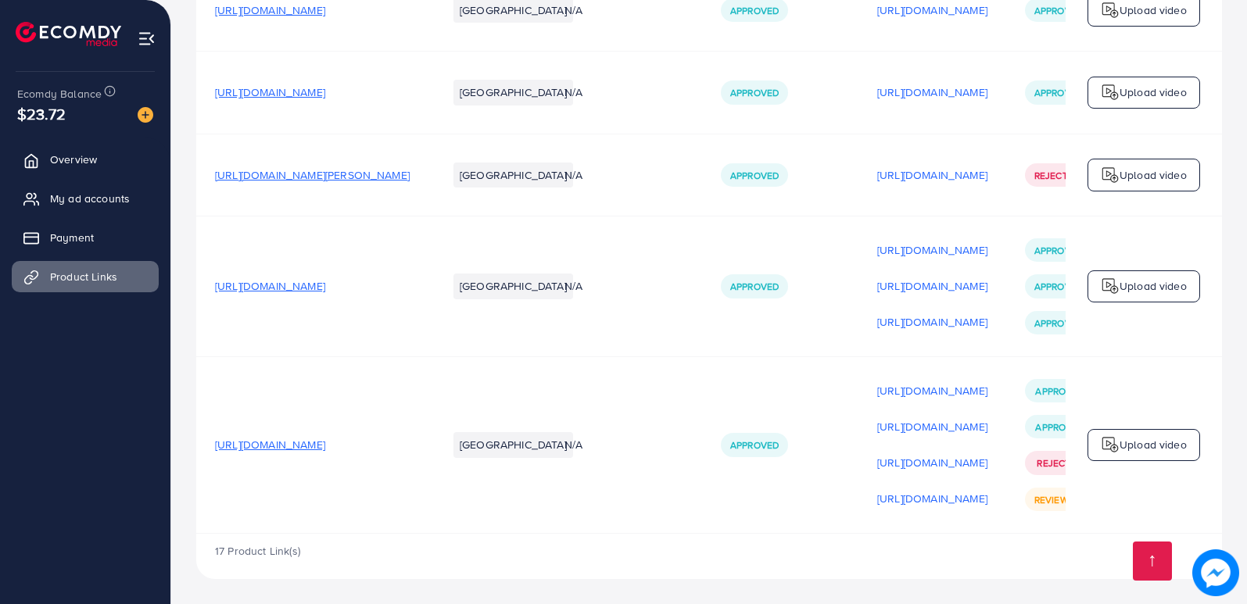
click at [702, 421] on td "N/A" at bounding box center [624, 444] width 156 height 177
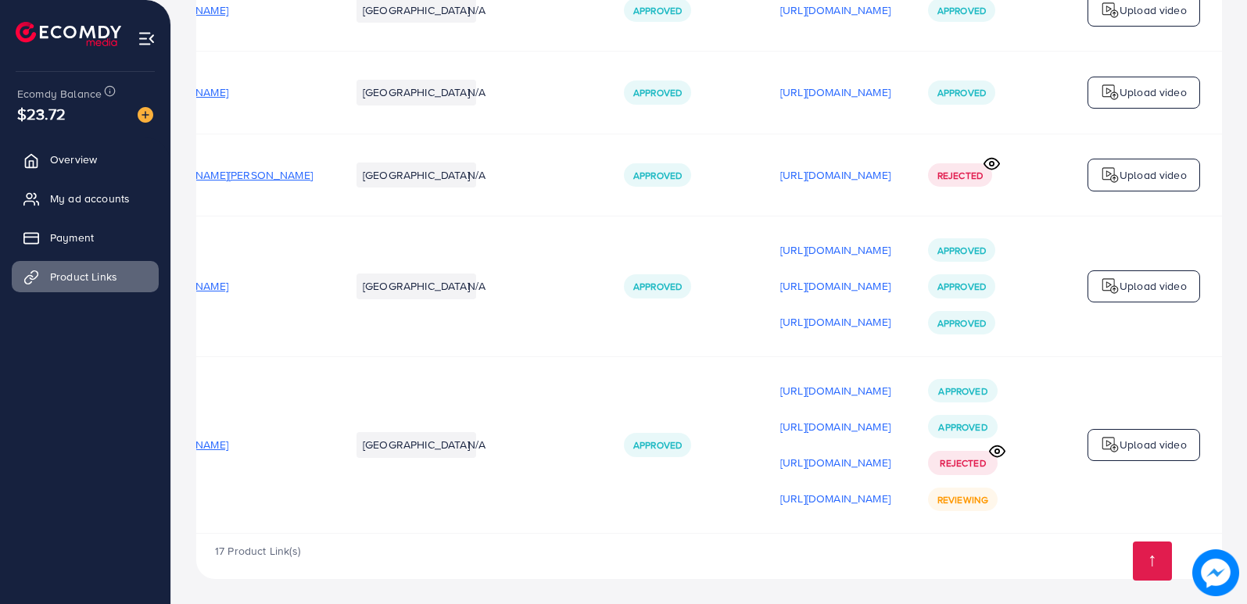
scroll to position [0, 213]
click at [803, 493] on p "[URL][DOMAIN_NAME]" at bounding box center [835, 498] width 110 height 19
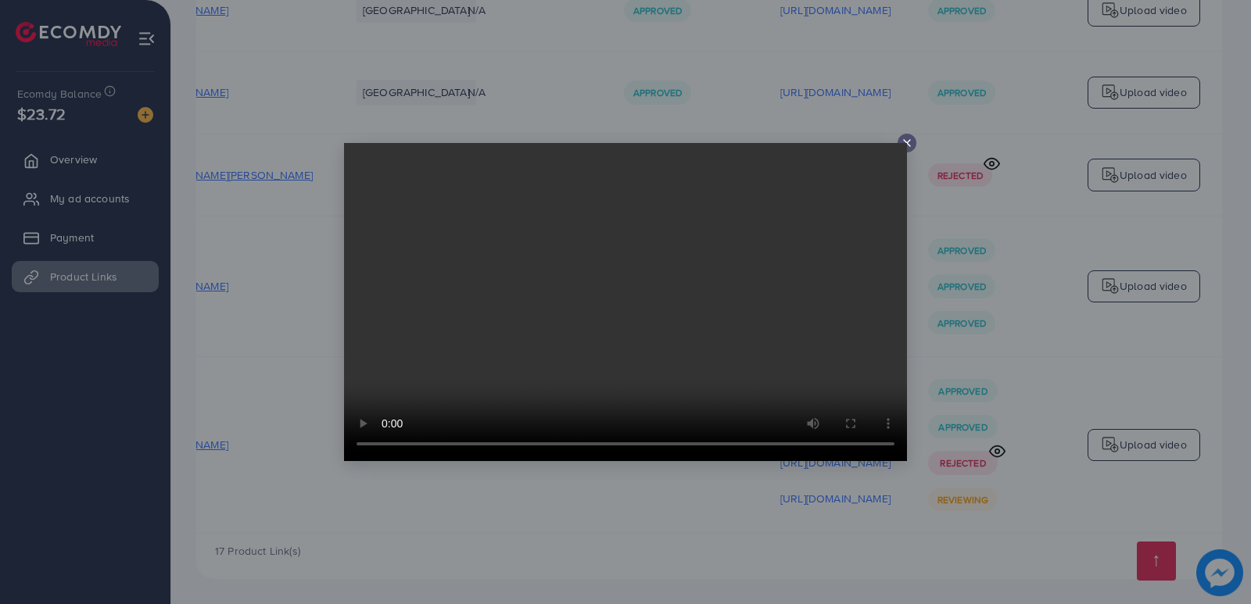
click at [902, 140] on icon at bounding box center [907, 143] width 13 height 13
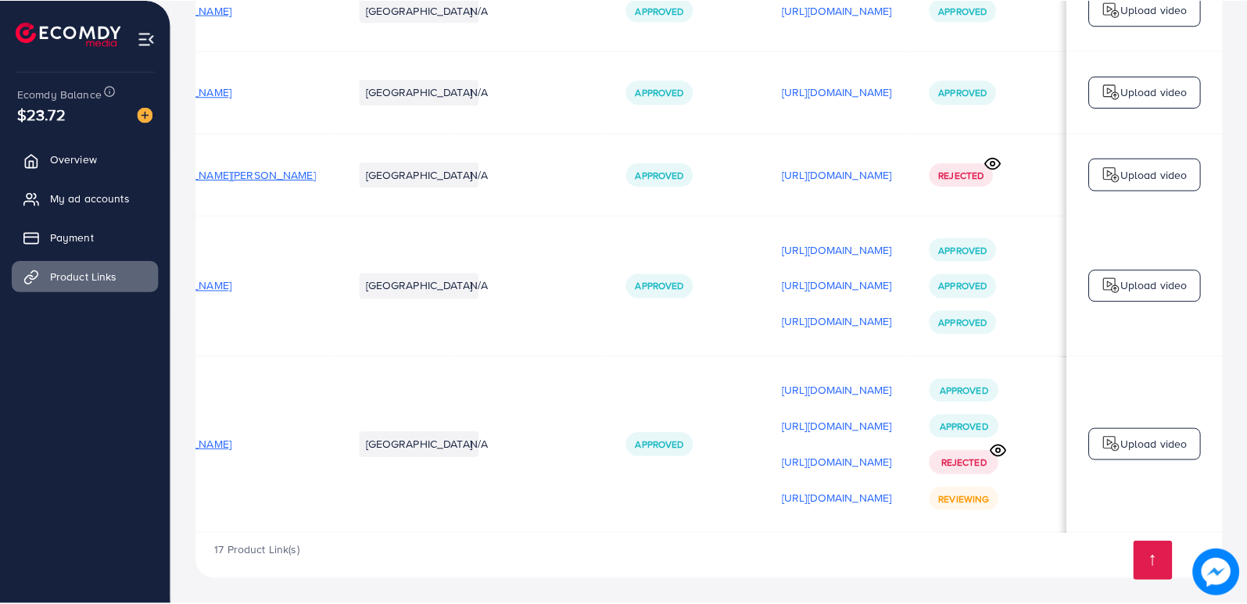
scroll to position [0, 209]
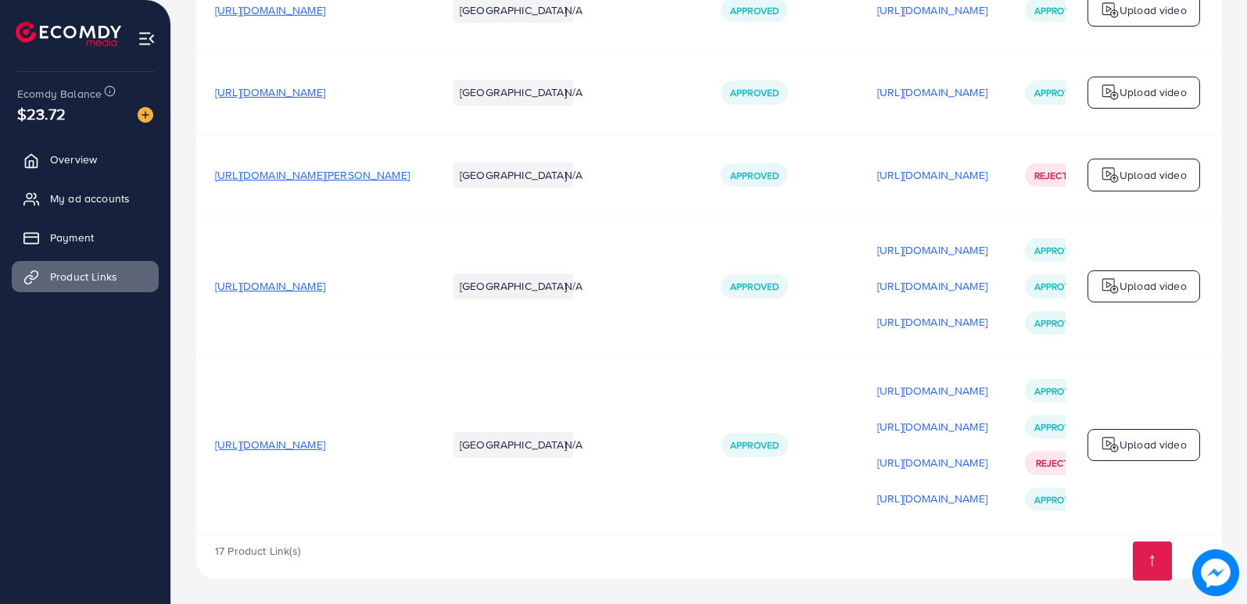
scroll to position [0, 213]
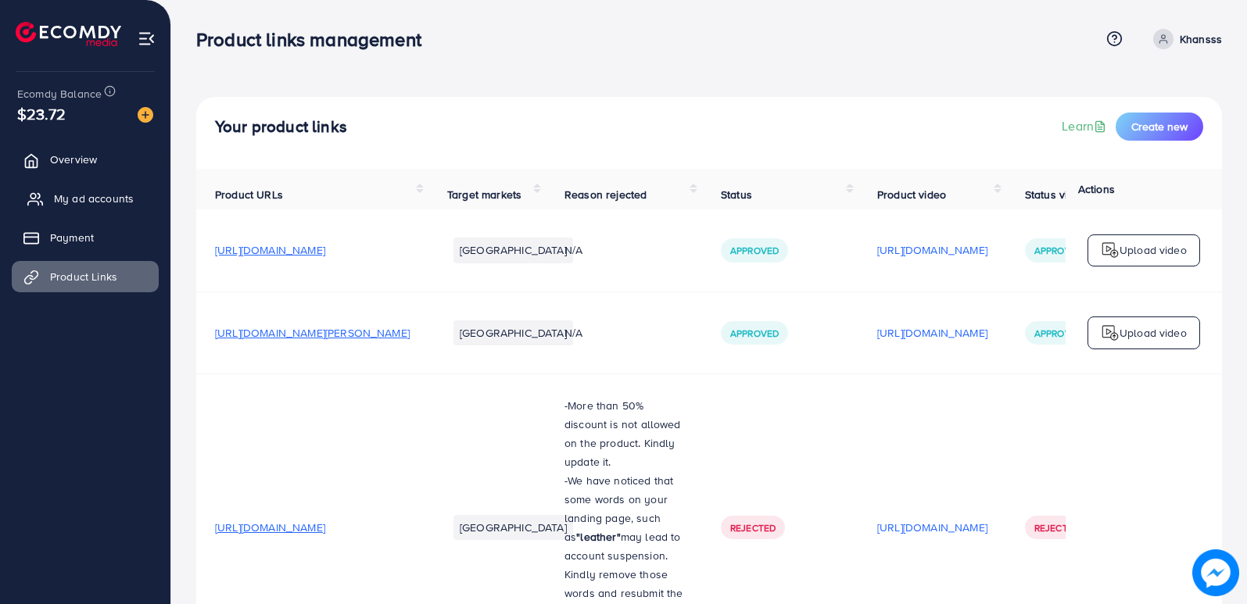
click at [98, 200] on span "My ad accounts" at bounding box center [94, 199] width 80 height 16
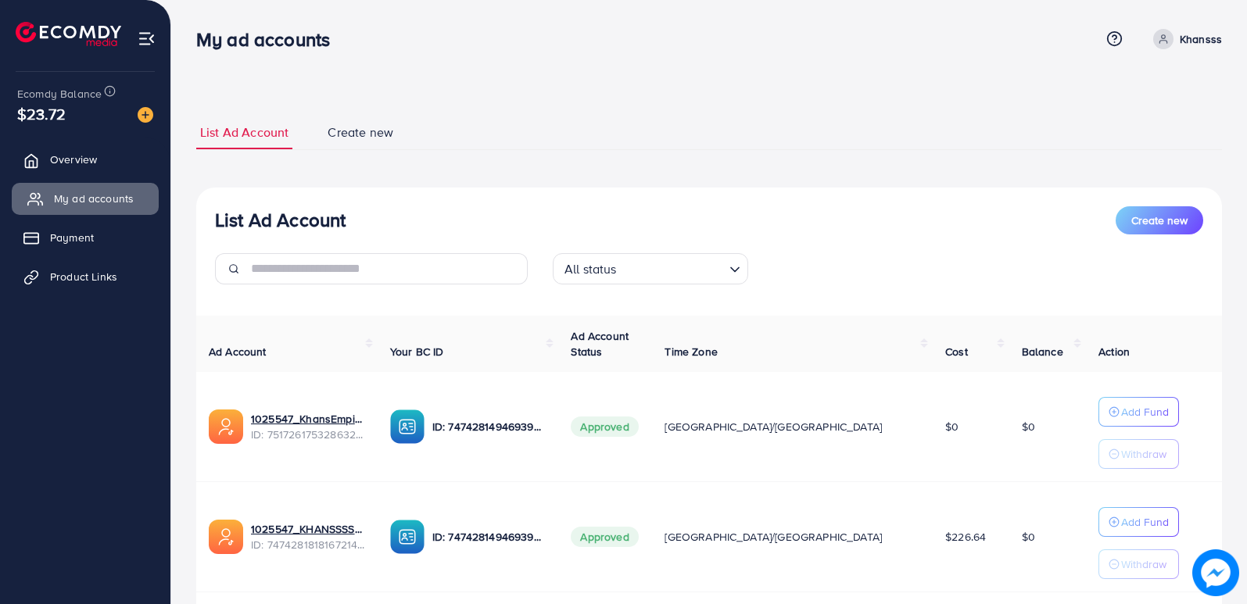
click at [75, 201] on span "My ad accounts" at bounding box center [94, 199] width 80 height 16
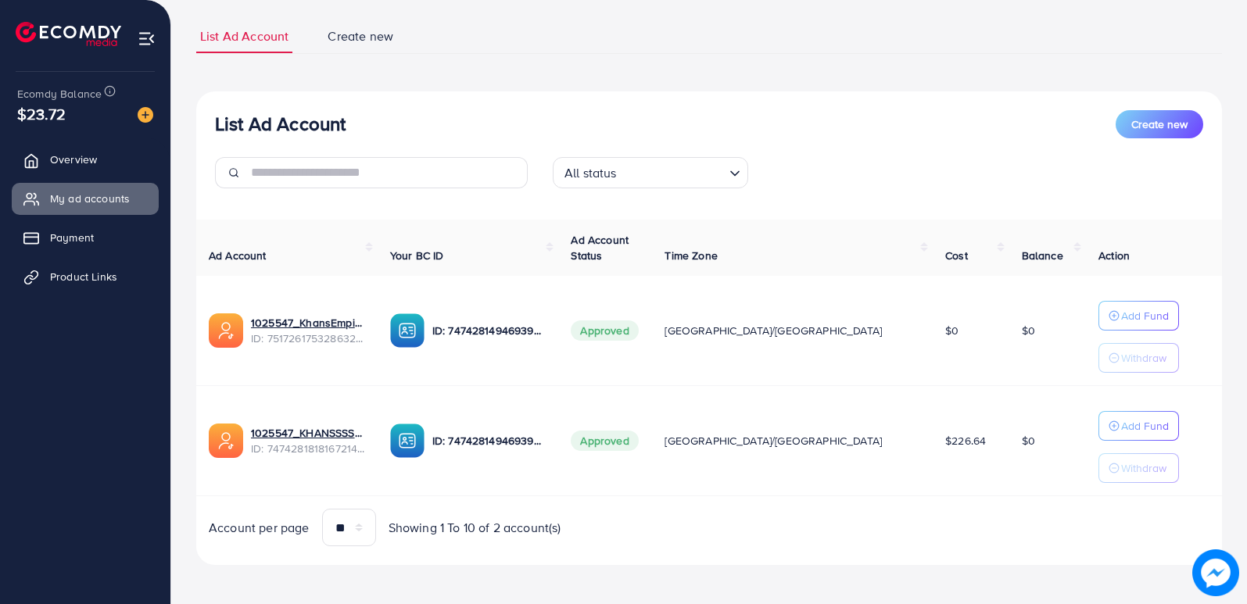
scroll to position [101, 0]
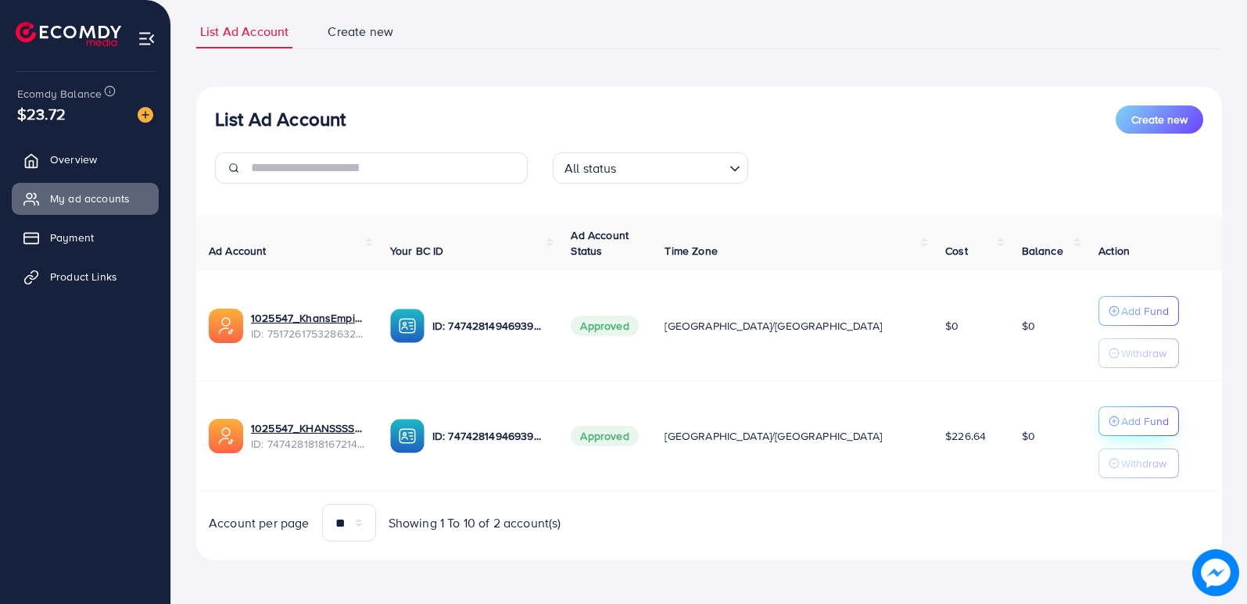
click at [1108, 429] on div "Add Fund" at bounding box center [1138, 421] width 60 height 19
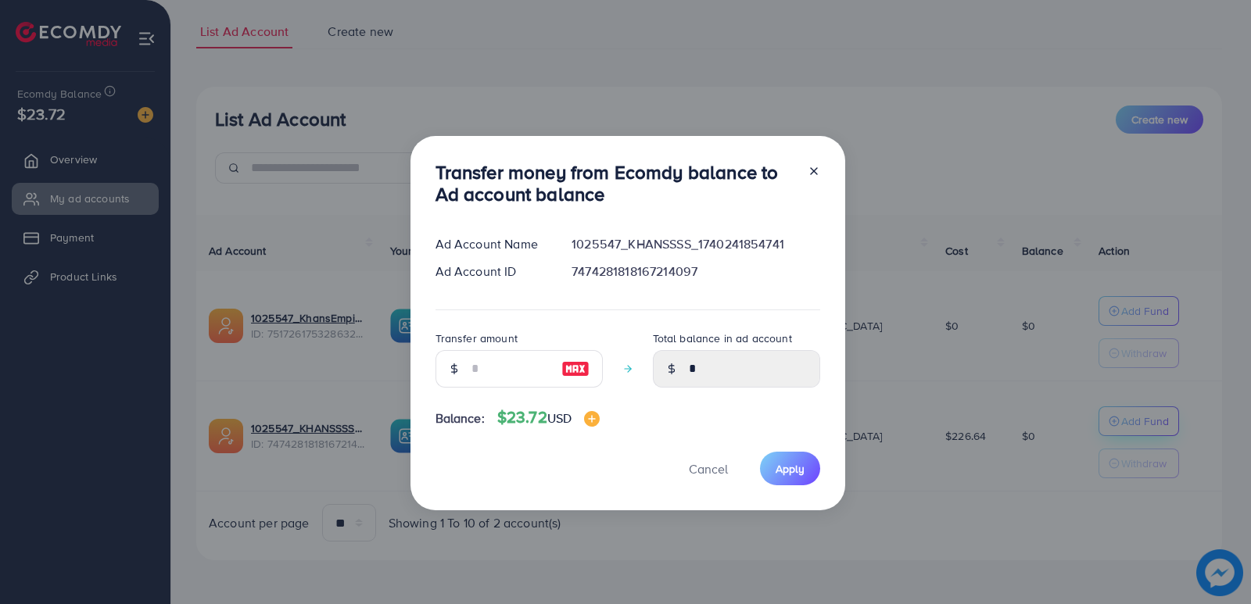
click at [1086, 429] on div "Transfer money from Ecomdy balance to Ad account balance Ad Account Name 102554…" at bounding box center [625, 302] width 1251 height 604
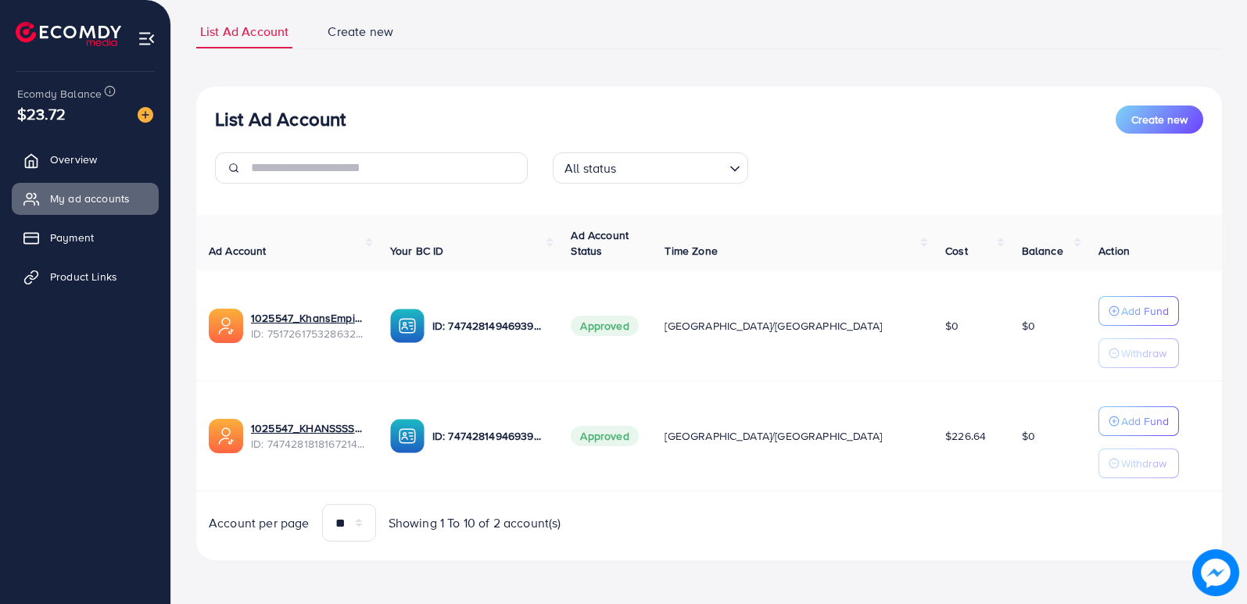
click at [512, 374] on td "ID: 7474281494693986320" at bounding box center [468, 326] width 181 height 110
click at [1121, 422] on p "Add Fund" at bounding box center [1145, 421] width 48 height 19
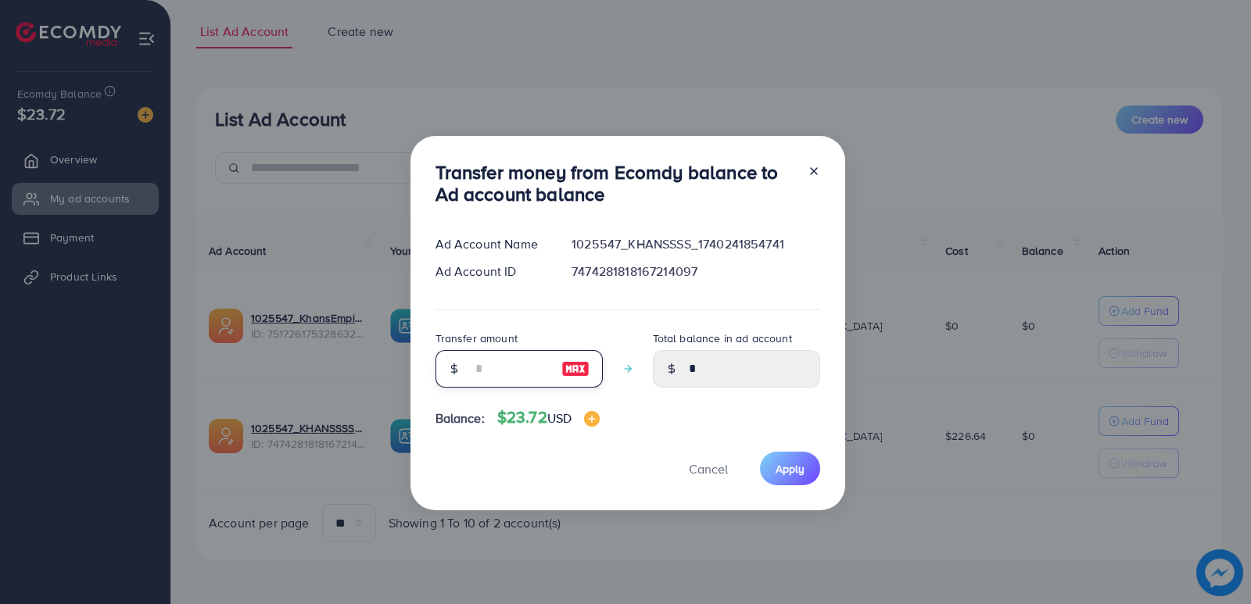
click at [510, 369] on input "number" at bounding box center [510, 369] width 78 height 38
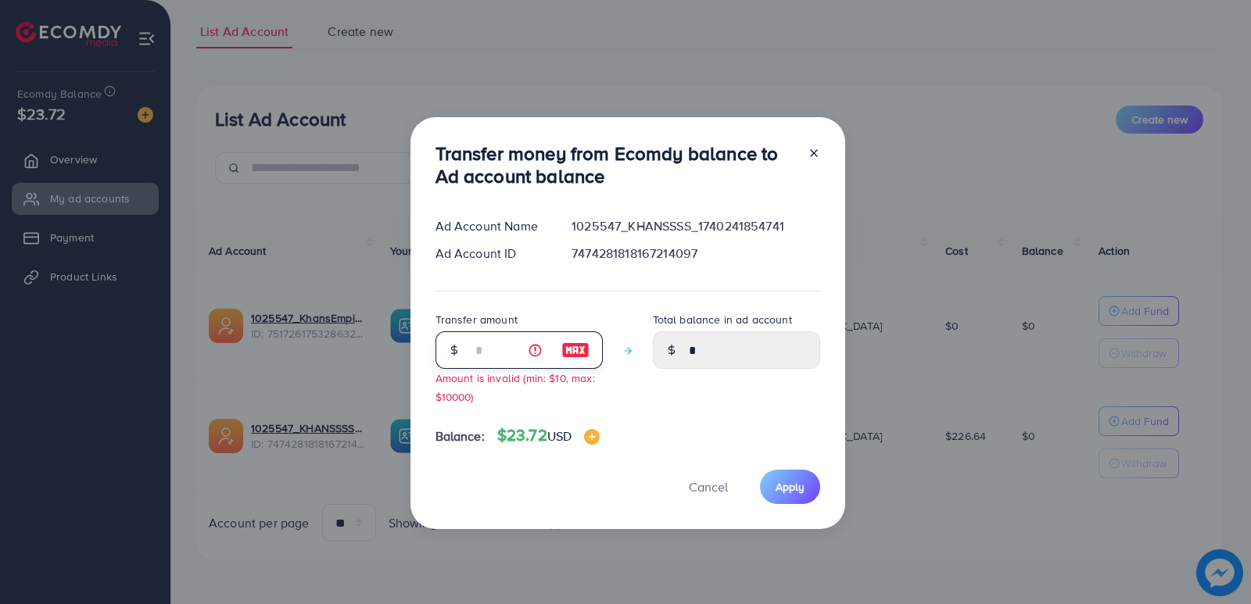
type input "**"
type input "*****"
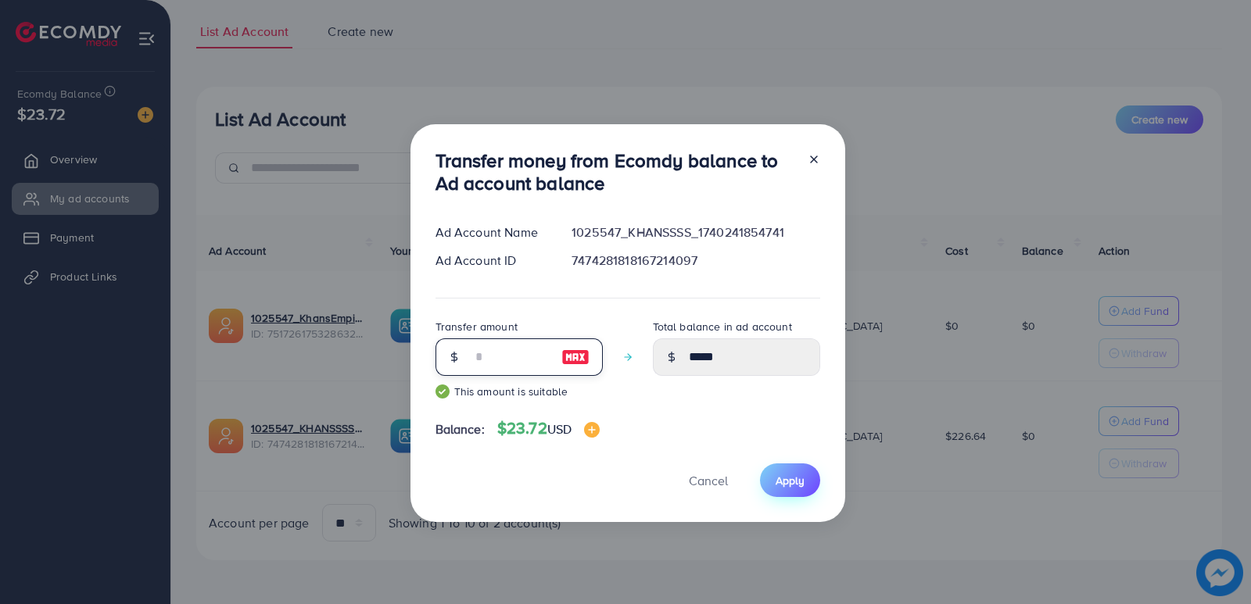
type input "**"
click at [825, 496] on div "Transfer money from Ecomdy balance to Ad account balance Ad Account Name 102554…" at bounding box center [627, 323] width 435 height 399
click at [786, 491] on button "Apply" at bounding box center [790, 481] width 60 height 34
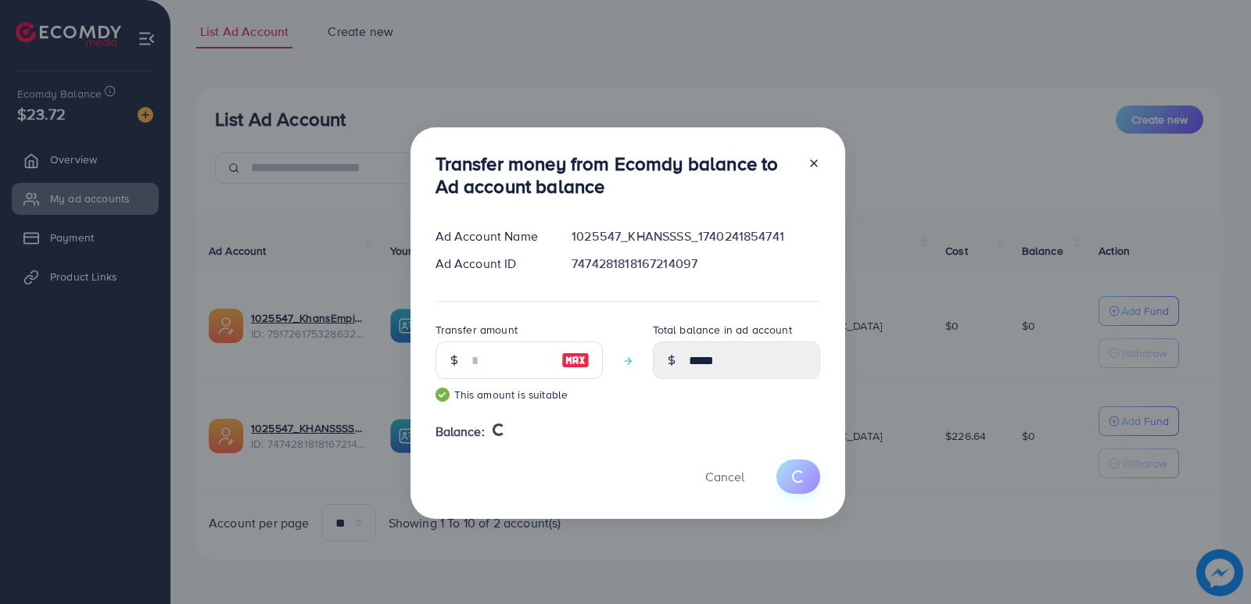
type input "*"
